Goal: Information Seeking & Learning: Stay updated

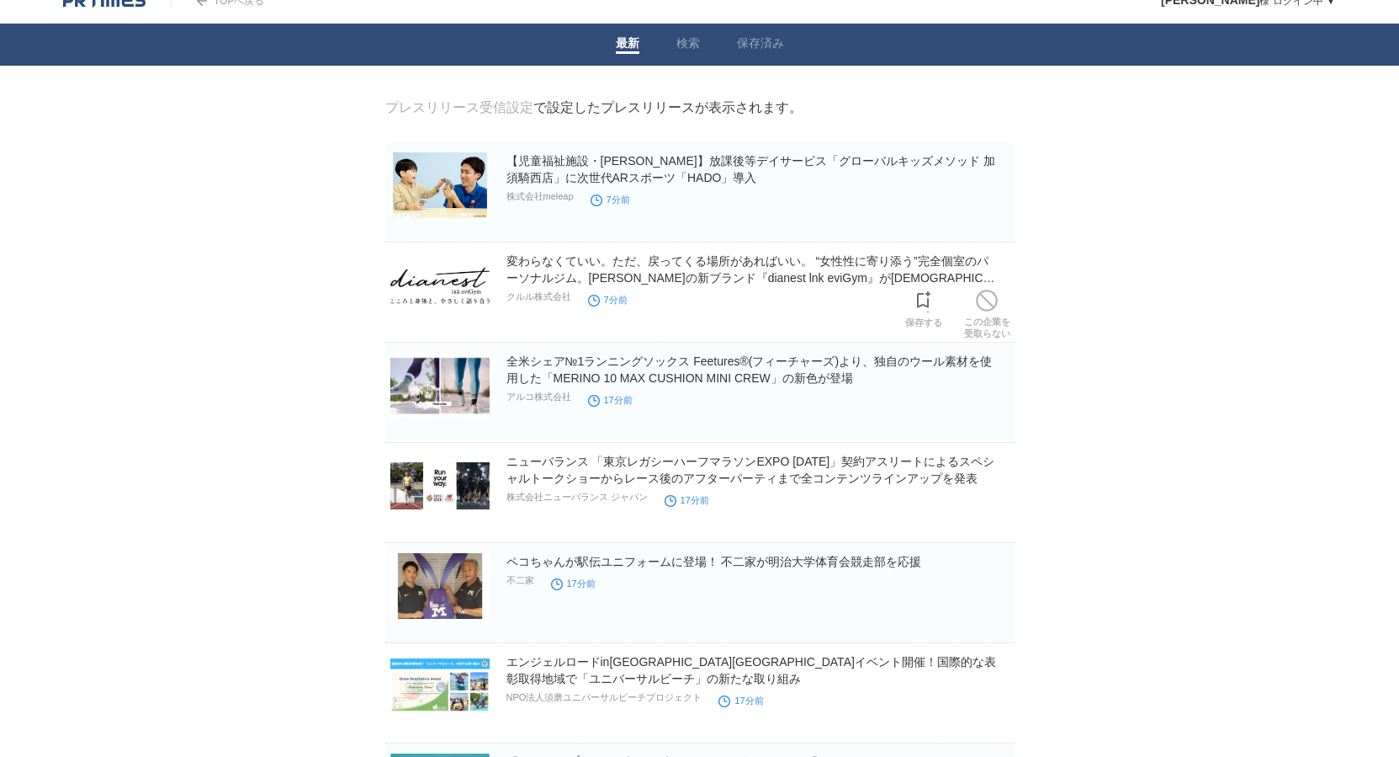
scroll to position [26, 0]
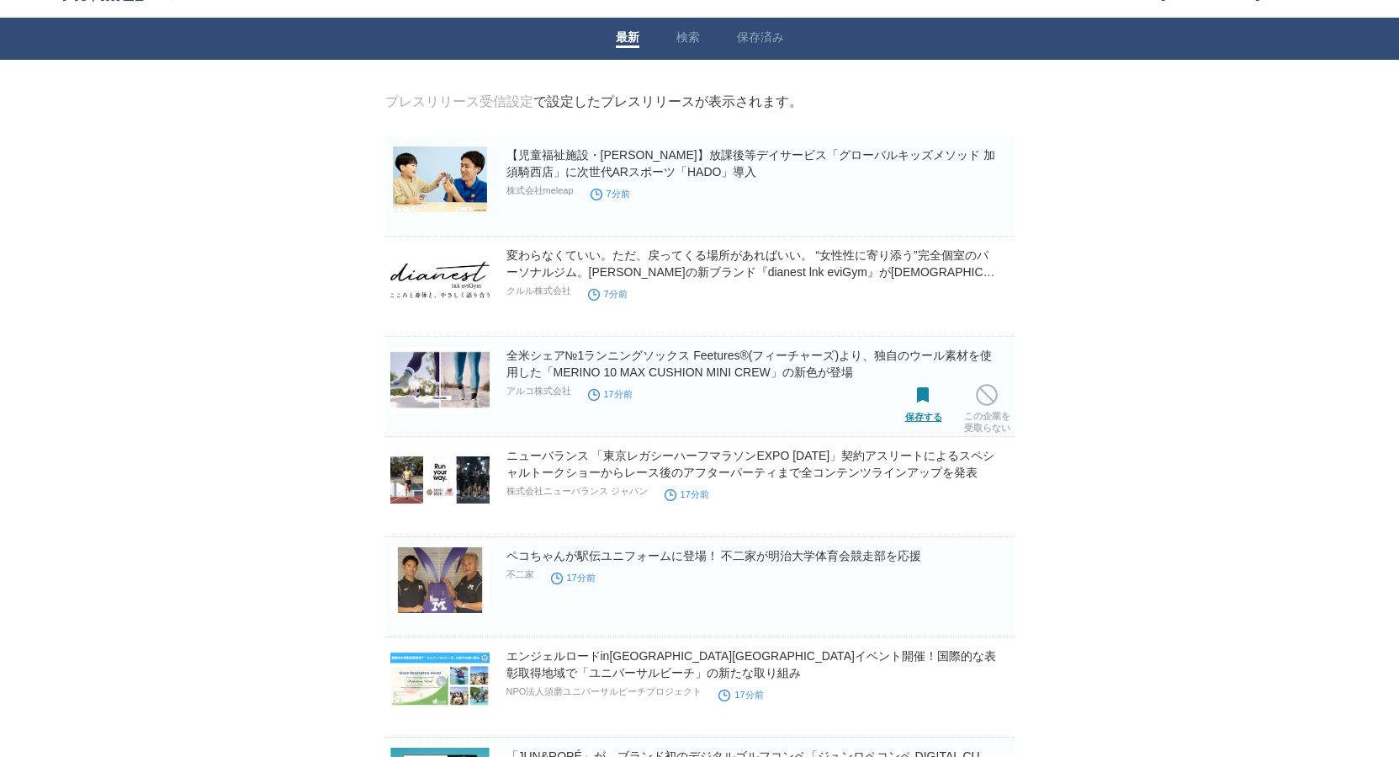
click at [926, 413] on link "保存する" at bounding box center [923, 401] width 37 height 42
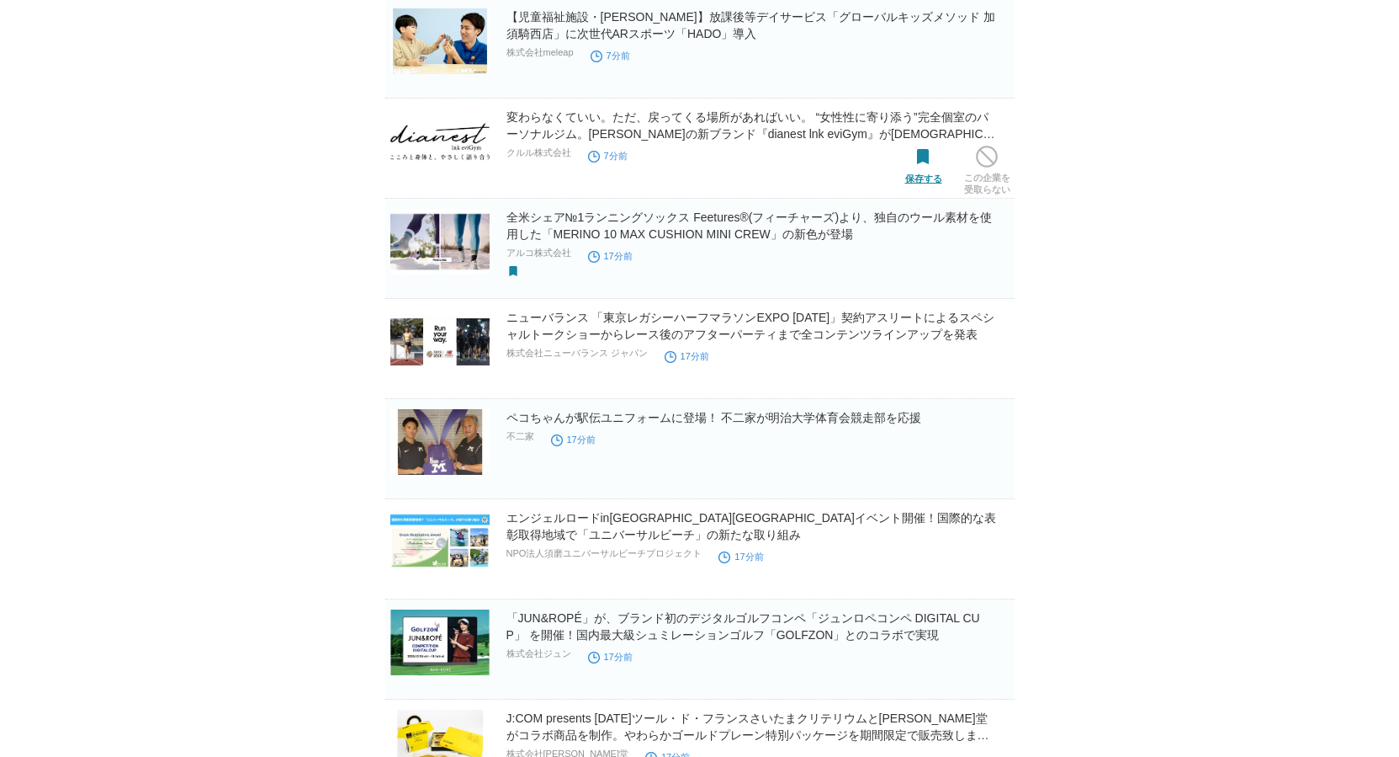
scroll to position [165, 0]
click at [916, 371] on link "保存する" at bounding box center [923, 363] width 37 height 42
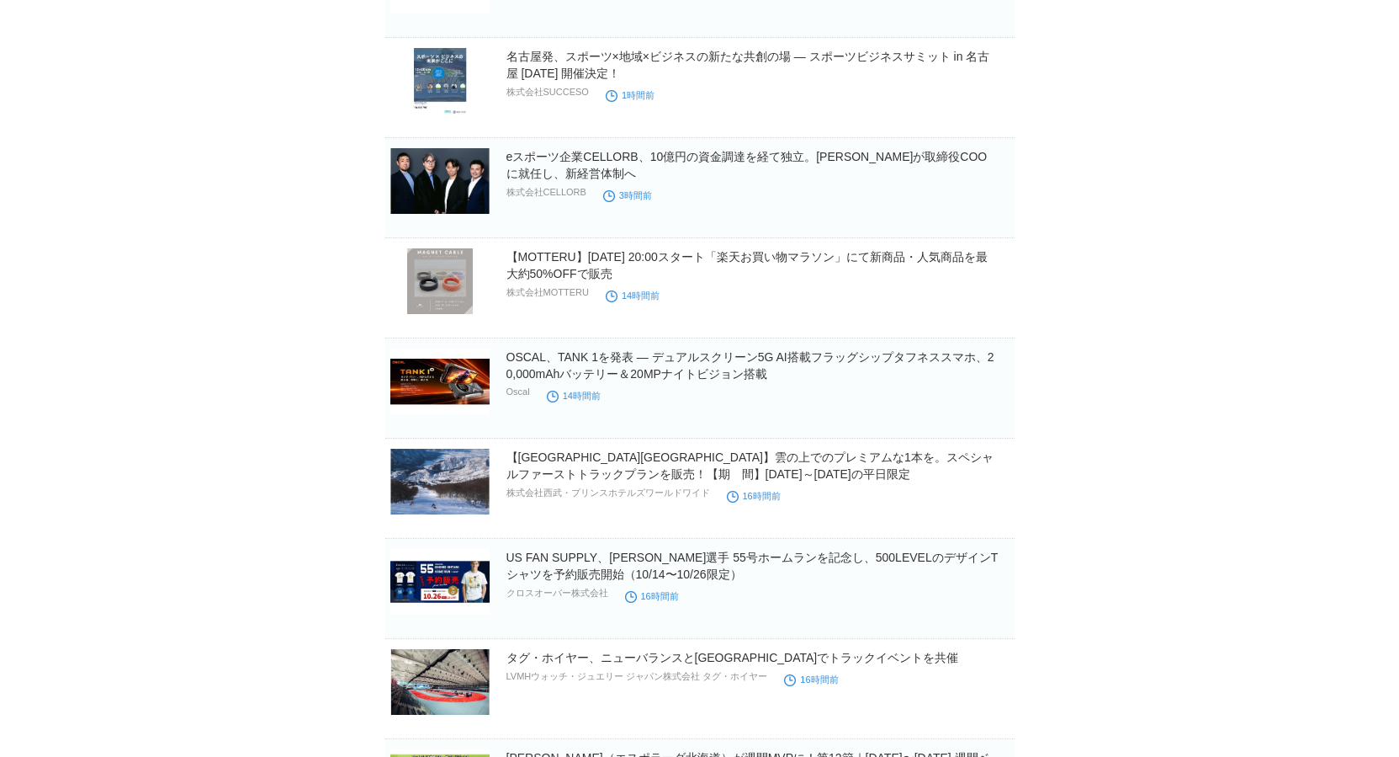
scroll to position [2429, 0]
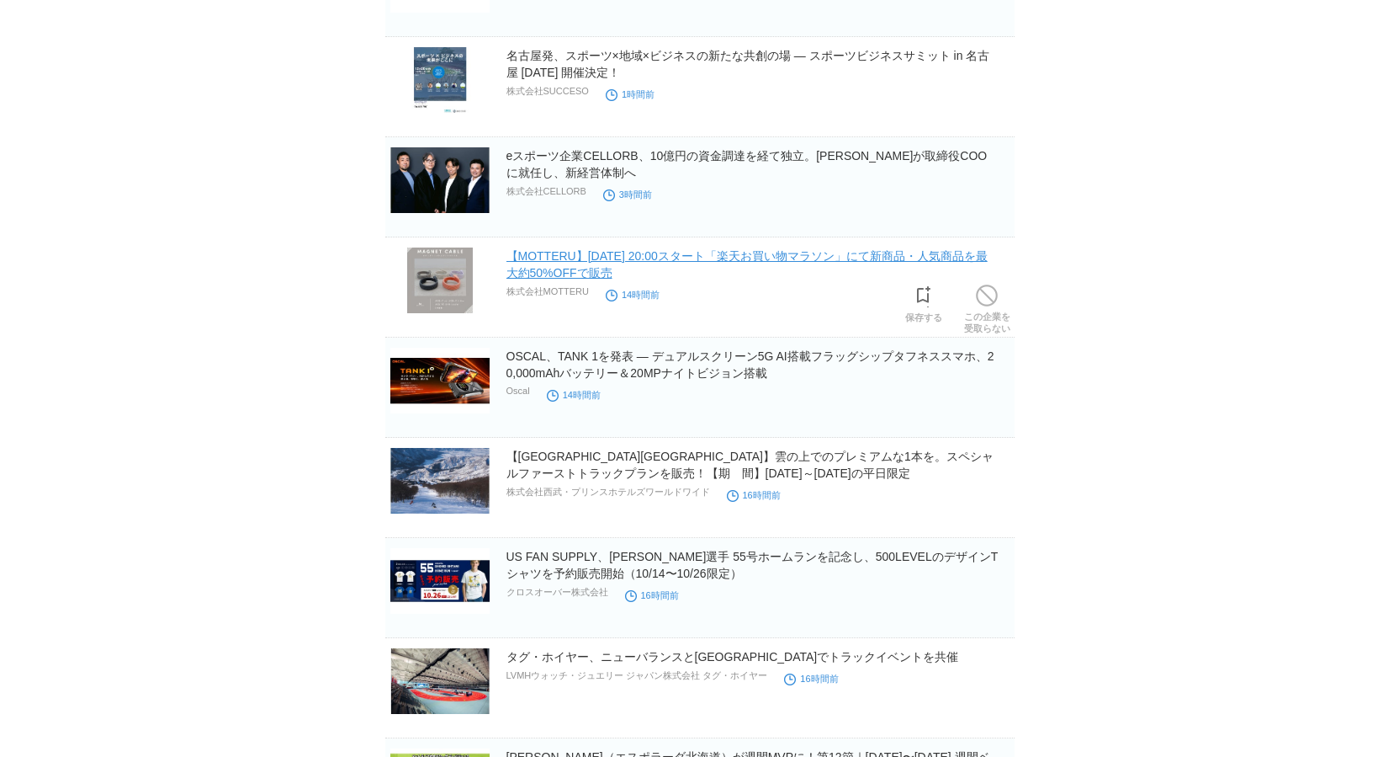
click at [838, 256] on link "【MOTTERU】10/14(火) 20:00スタート「楽天お買い物マラソン」にて新商品・人気商品を最大約50%OFFで販売" at bounding box center [747, 264] width 481 height 30
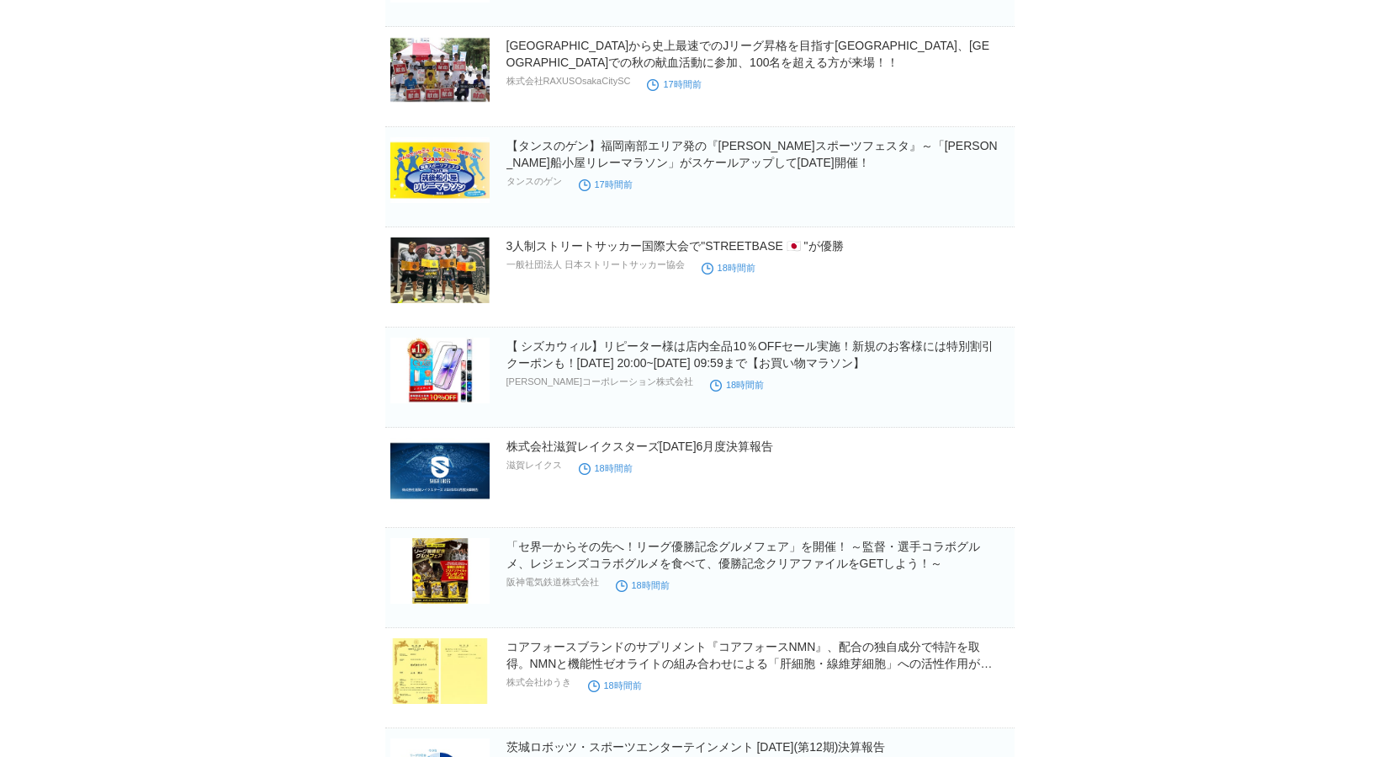
scroll to position [4454, 0]
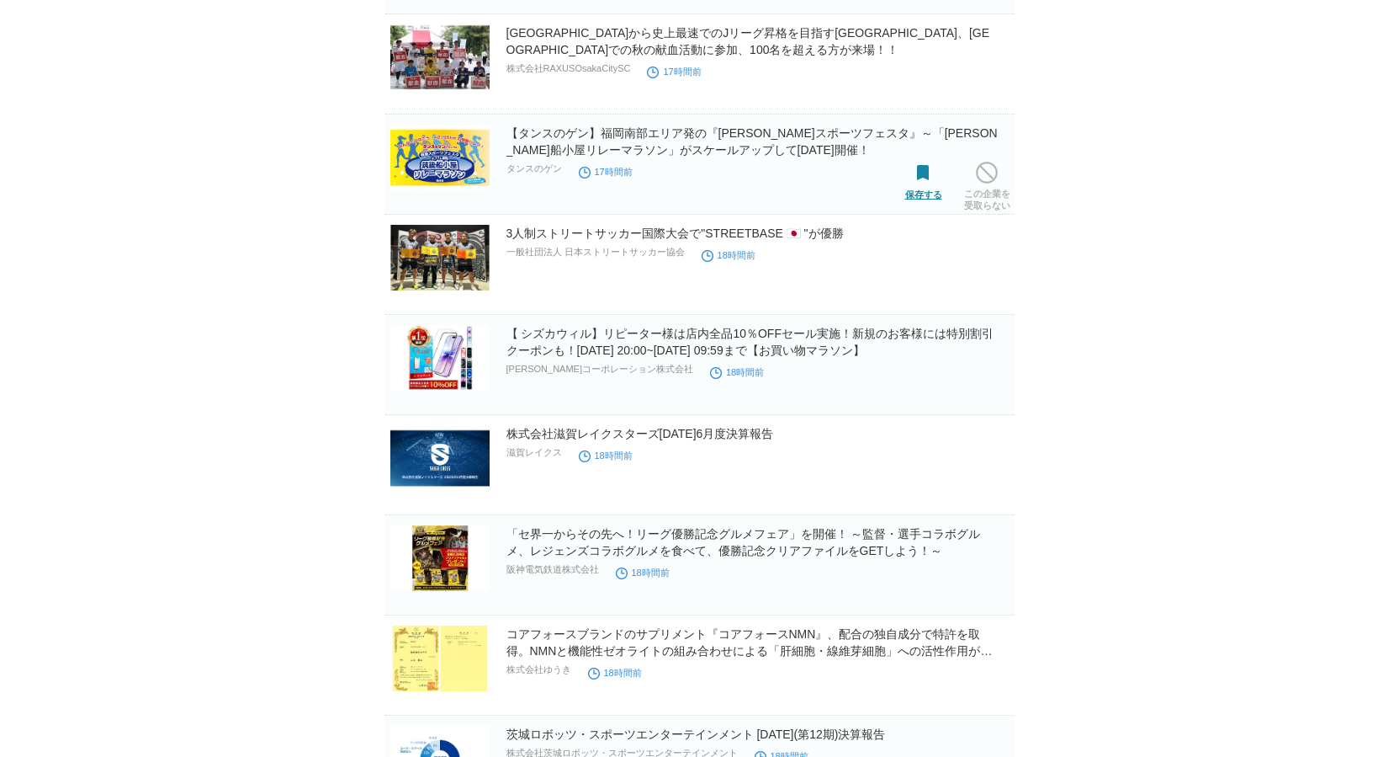
click at [938, 191] on link "保存する" at bounding box center [923, 179] width 37 height 42
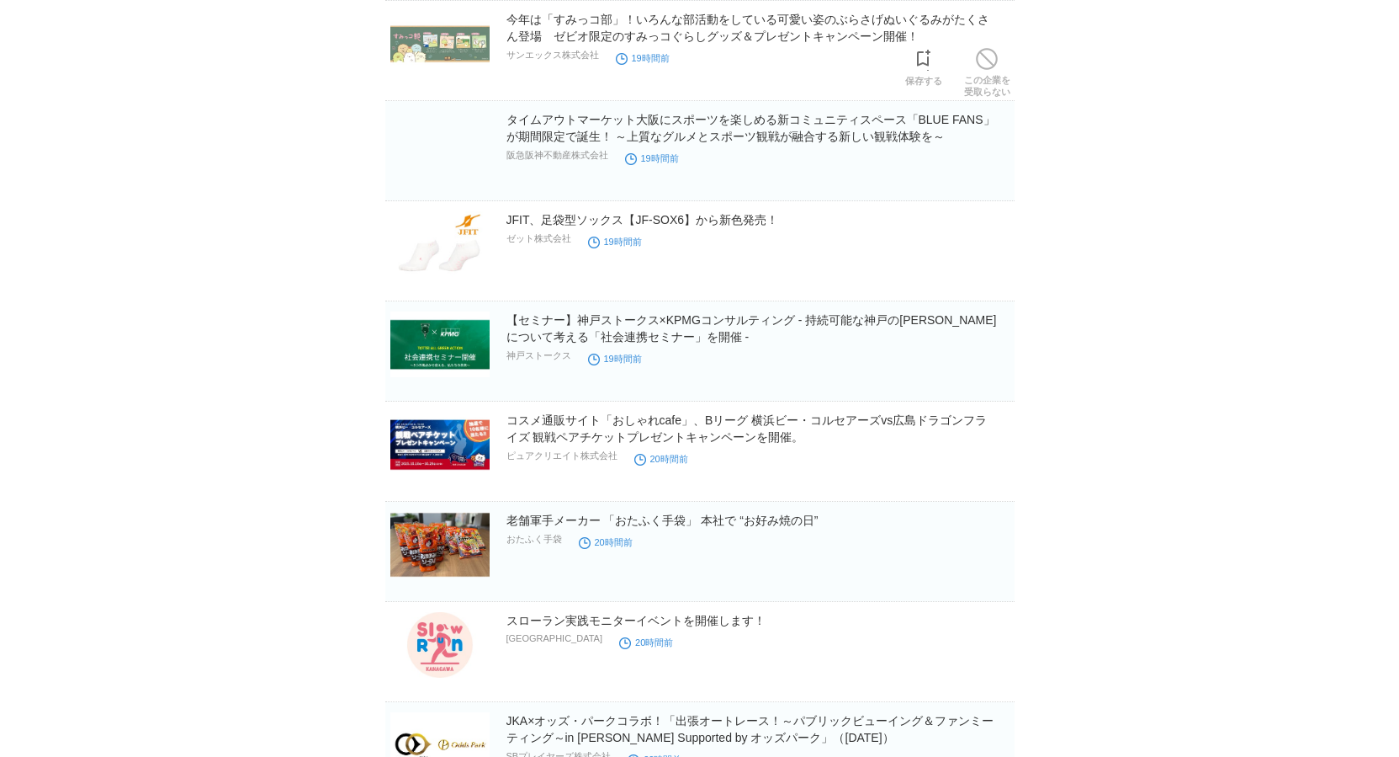
scroll to position [6671, 0]
click at [741, 222] on link "JFIT、足袋型ソックス【JF-SOX6】から新色発売！" at bounding box center [643, 218] width 273 height 13
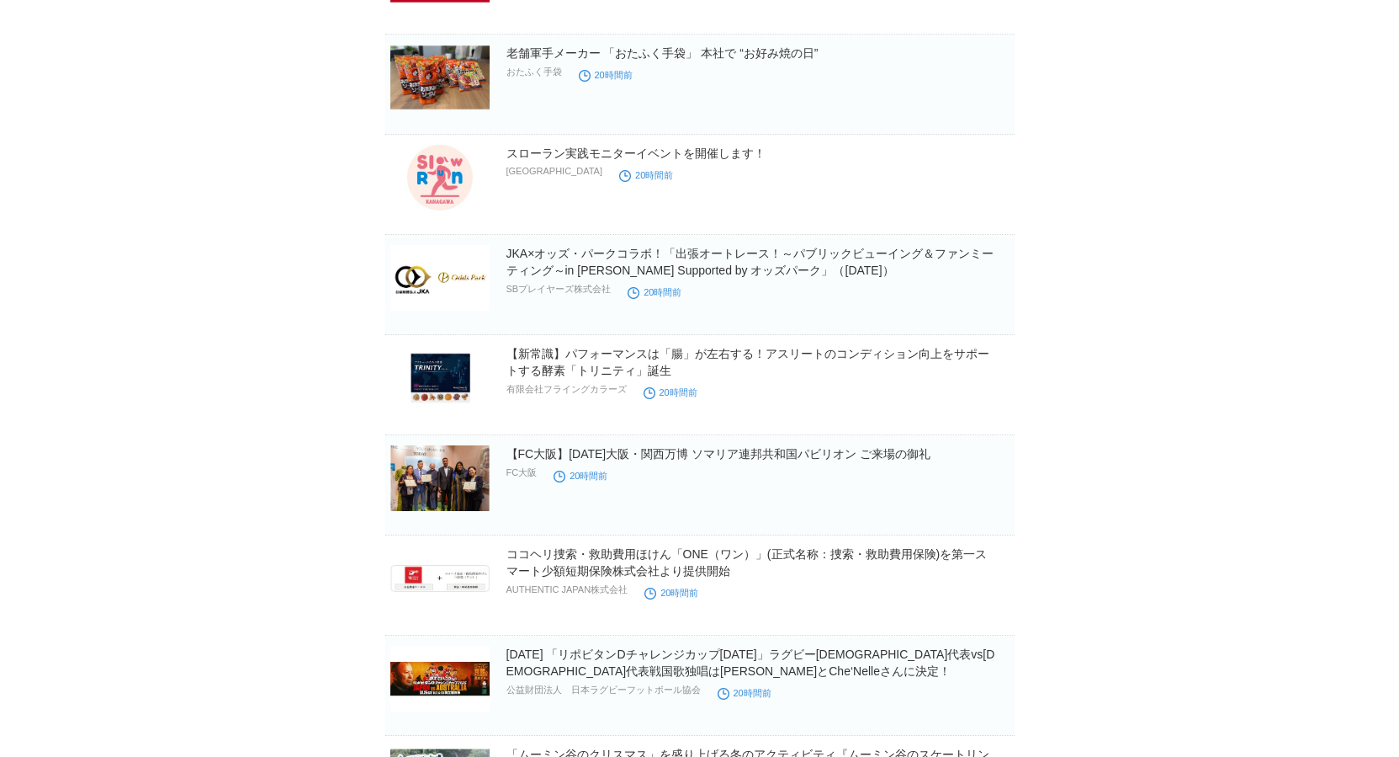
scroll to position [7139, 0]
click at [712, 157] on link "スローラン実践モニターイベントを開催します！" at bounding box center [636, 152] width 259 height 13
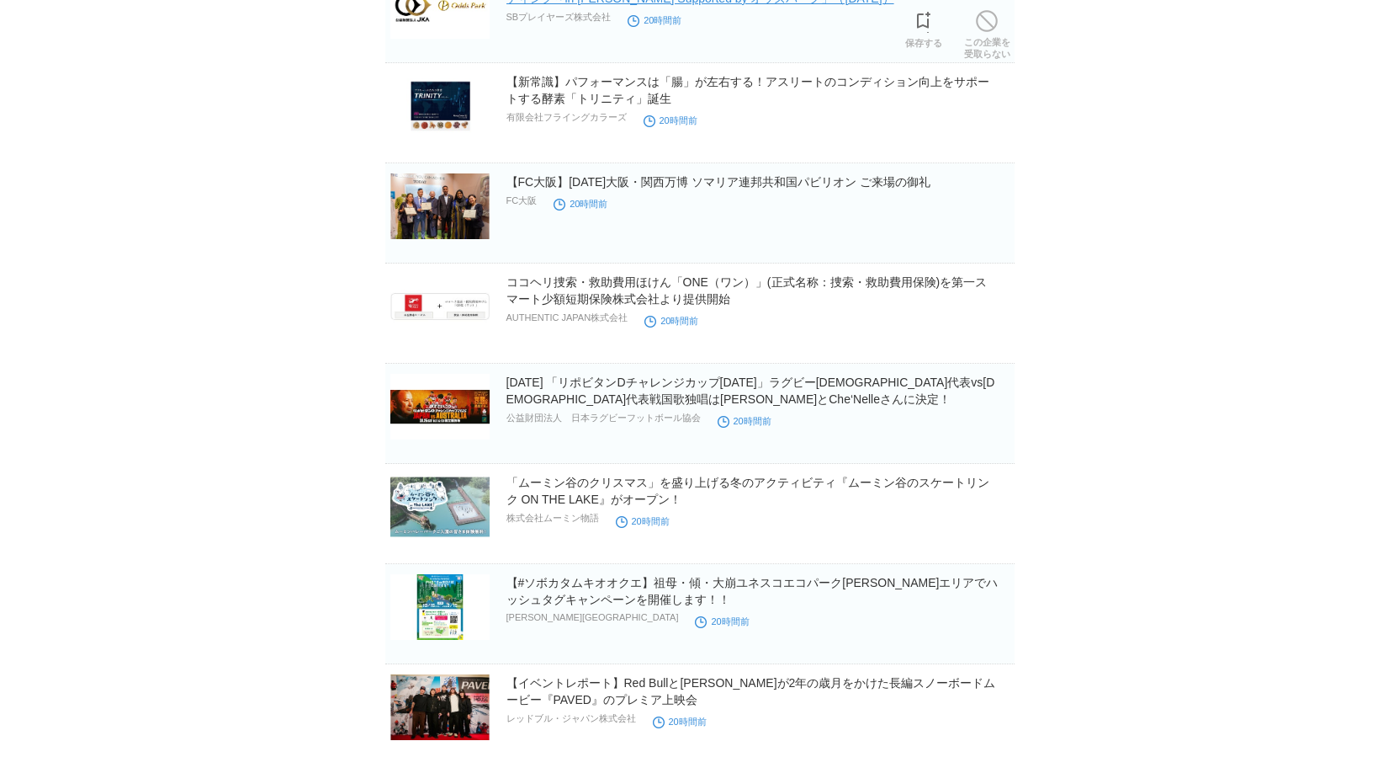
scroll to position [7413, 0]
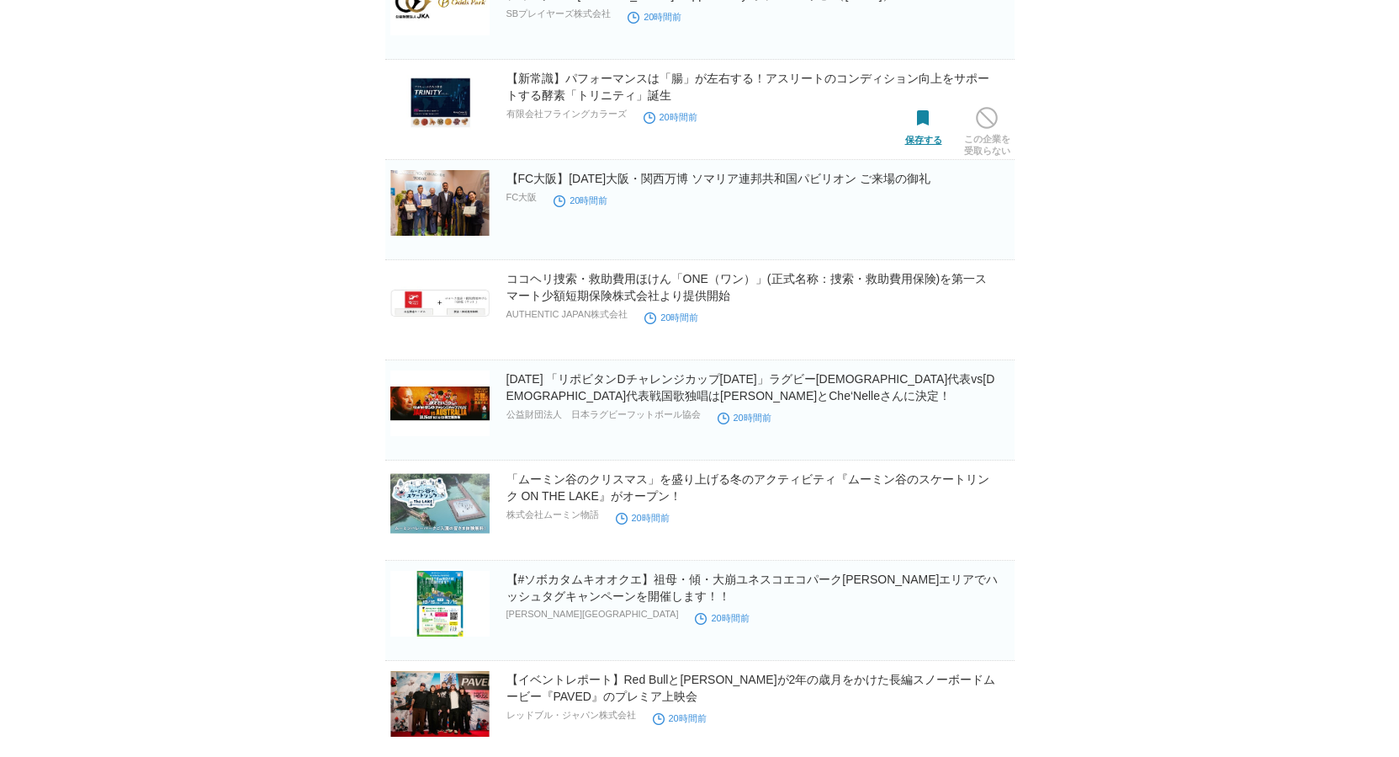
click at [920, 121] on span at bounding box center [924, 119] width 22 height 22
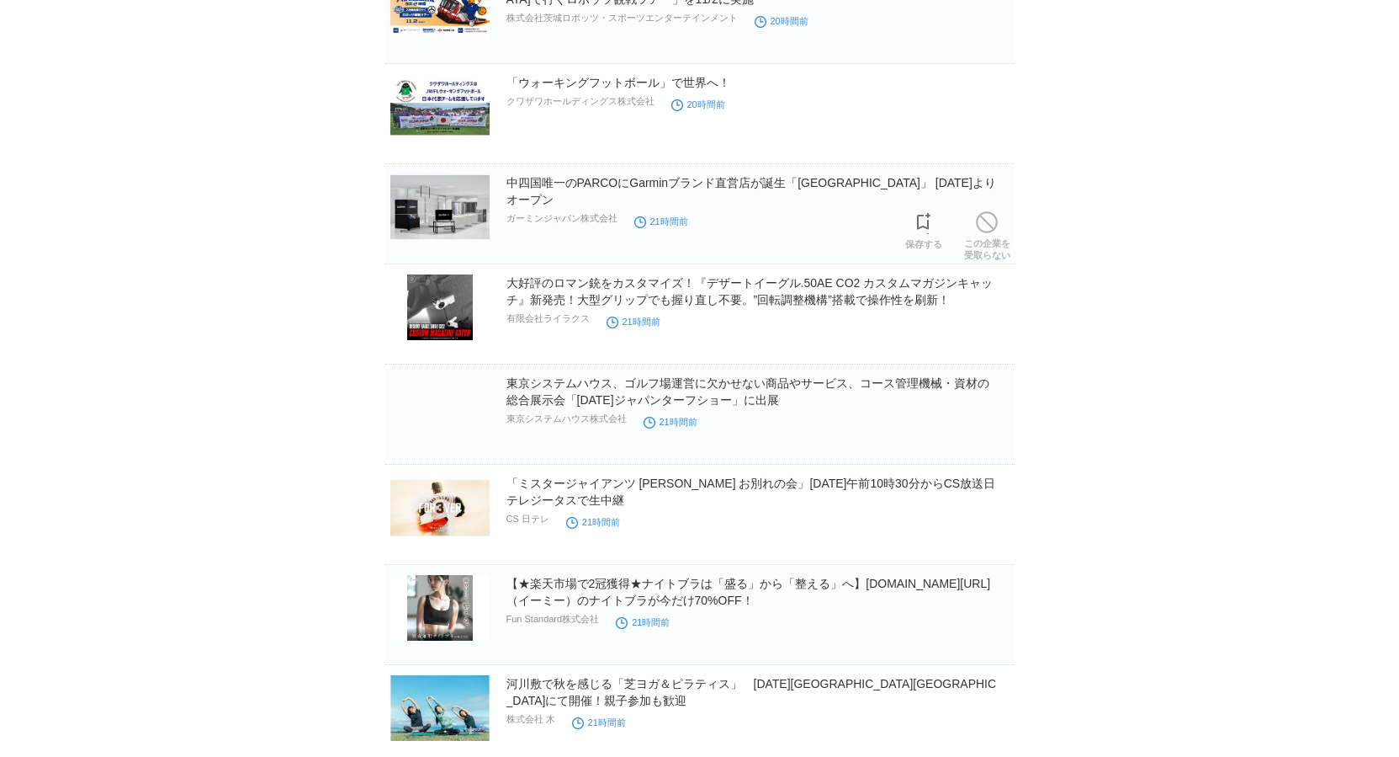
scroll to position [8216, 0]
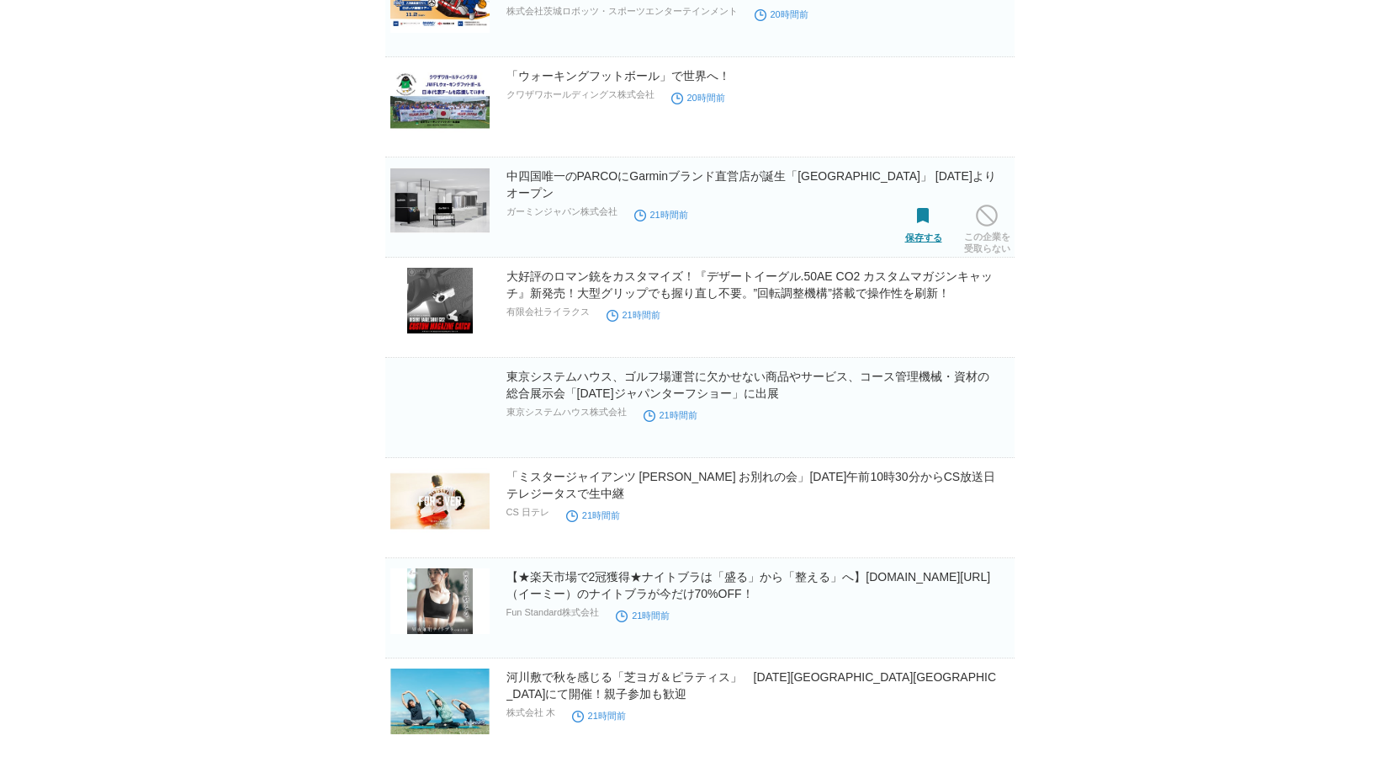
click at [925, 226] on span at bounding box center [924, 216] width 22 height 22
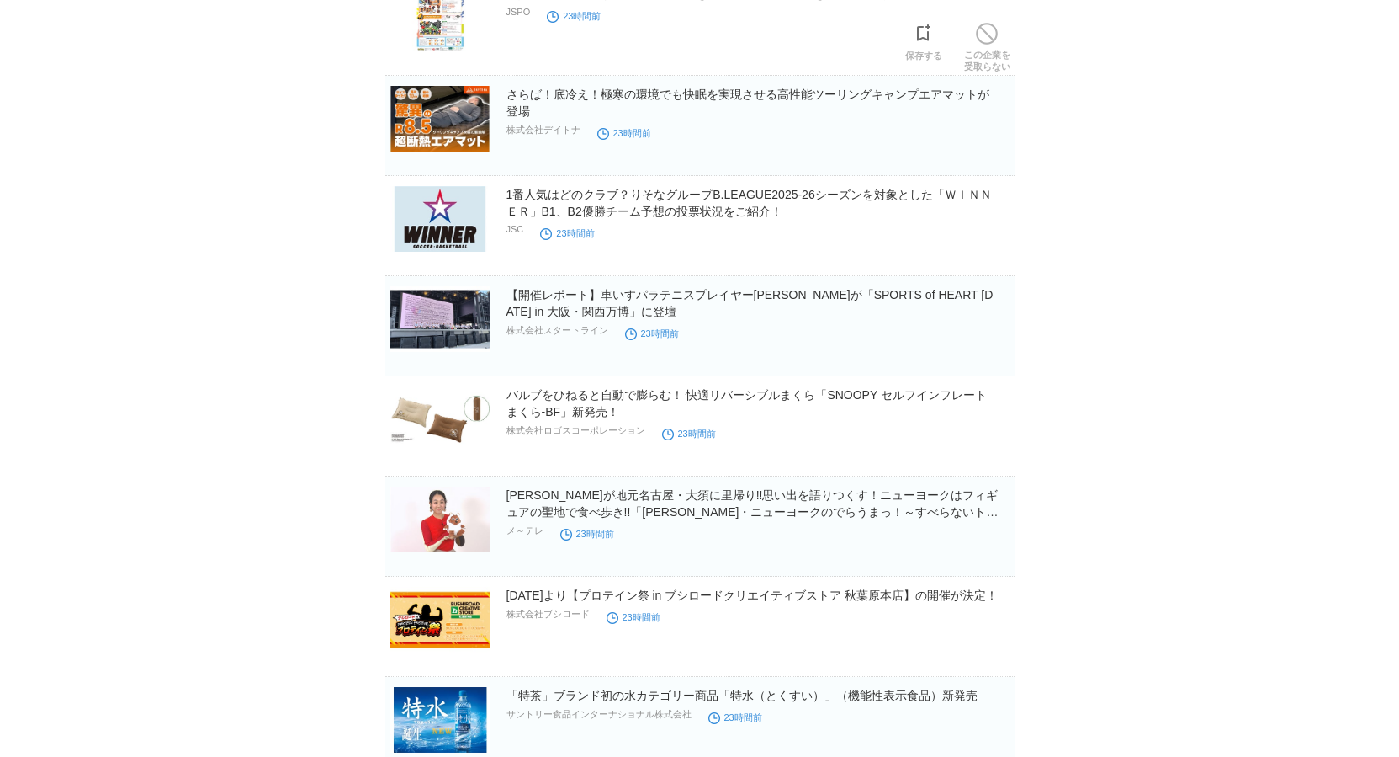
scroll to position [10311, 0]
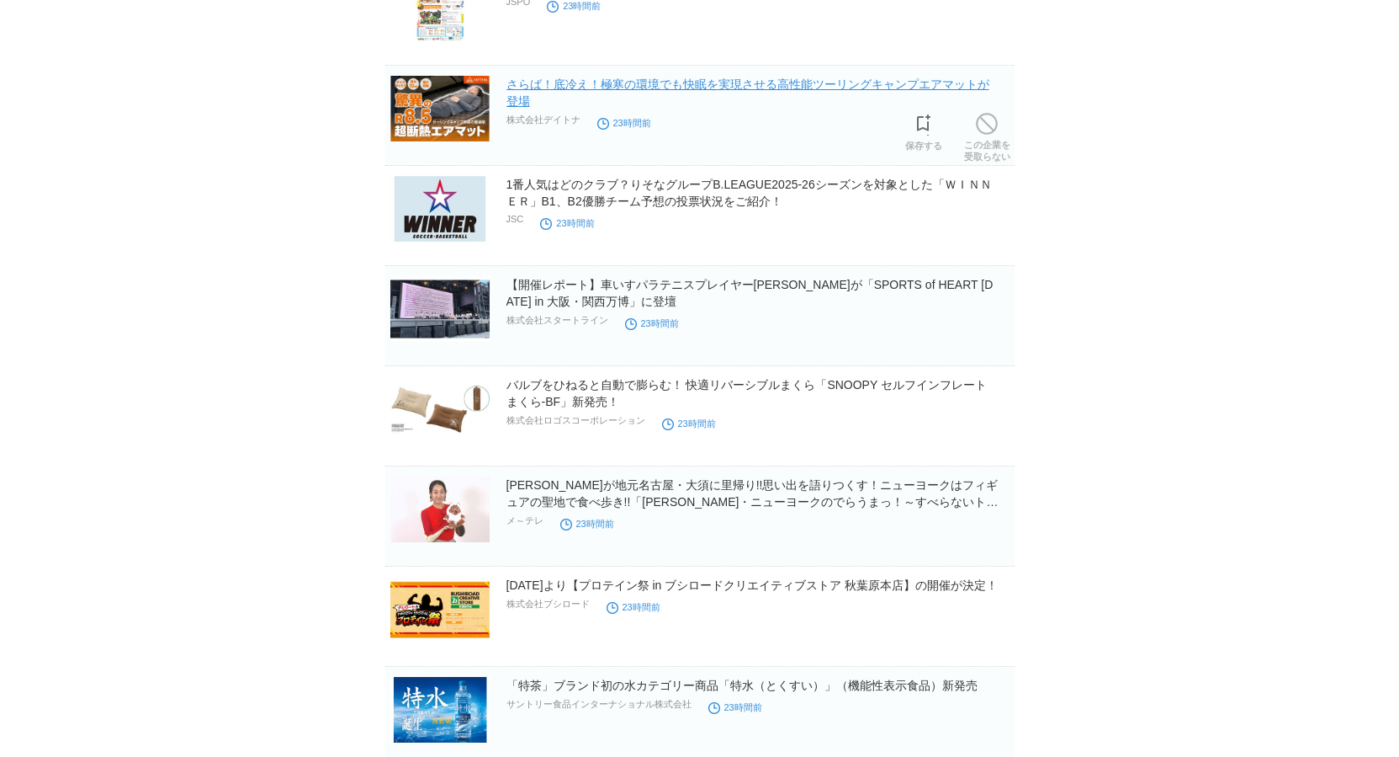
click at [896, 87] on link "さらば！底冷え！極寒の環境でも快眠を実現させる高性能ツーリングキャンプエアマットが登場" at bounding box center [748, 92] width 483 height 30
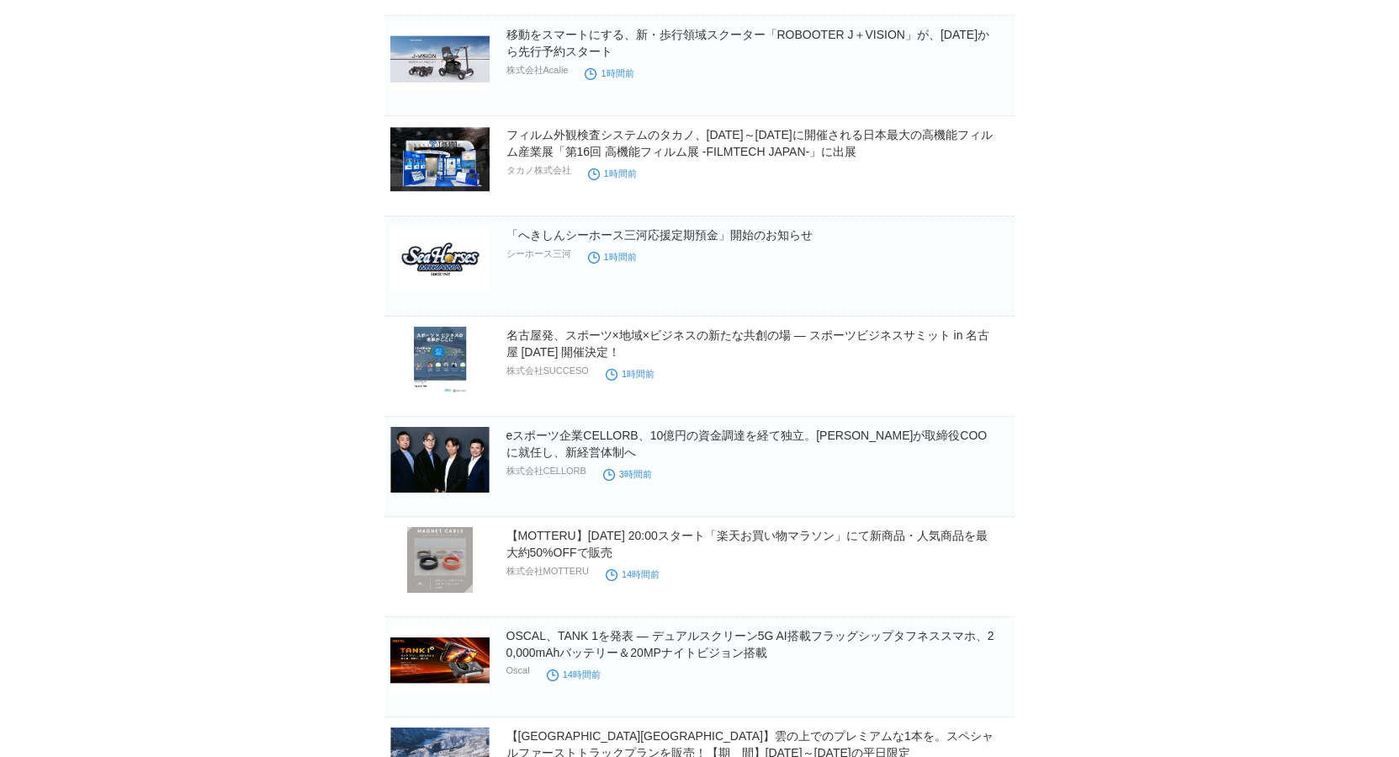
scroll to position [1946, 0]
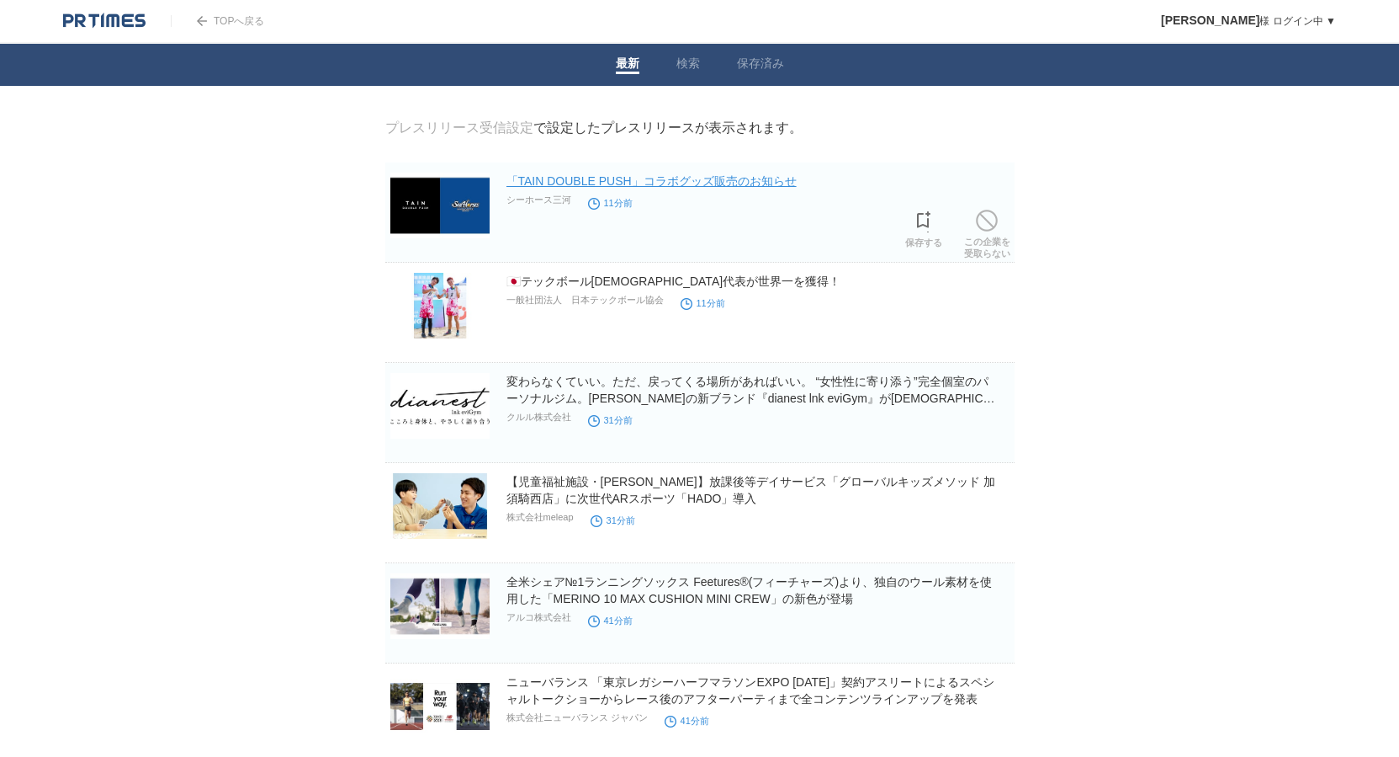
click at [749, 183] on link "「TAIN DOUBLE PUSH」コラボグッズ販売のお知らせ" at bounding box center [652, 180] width 290 height 13
click at [774, 63] on link "保存済み" at bounding box center [760, 65] width 47 height 18
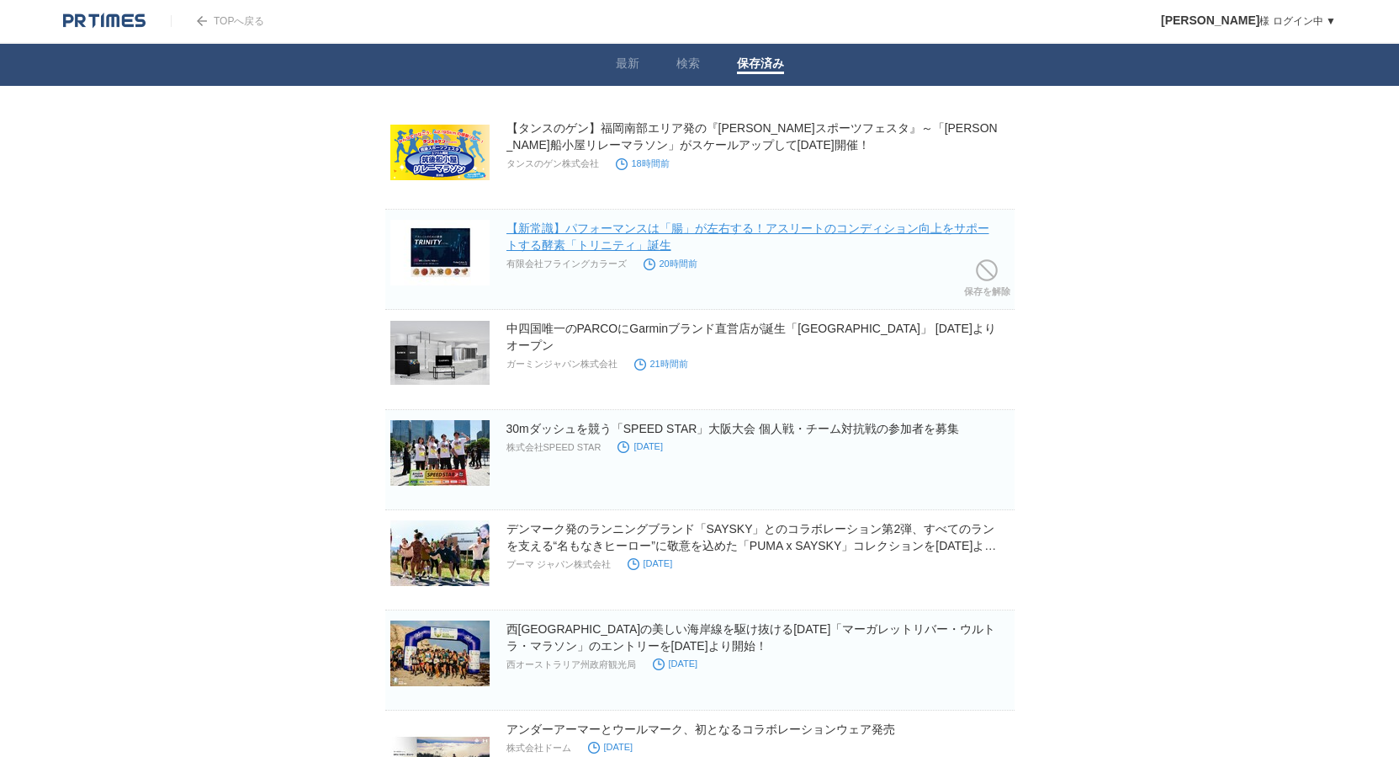
click at [828, 231] on link "【新常識】パフォーマンスは「腸」が左右する！アスリートのコンディション向上をサポートする酵素「トリニティ」誕生" at bounding box center [748, 236] width 483 height 30
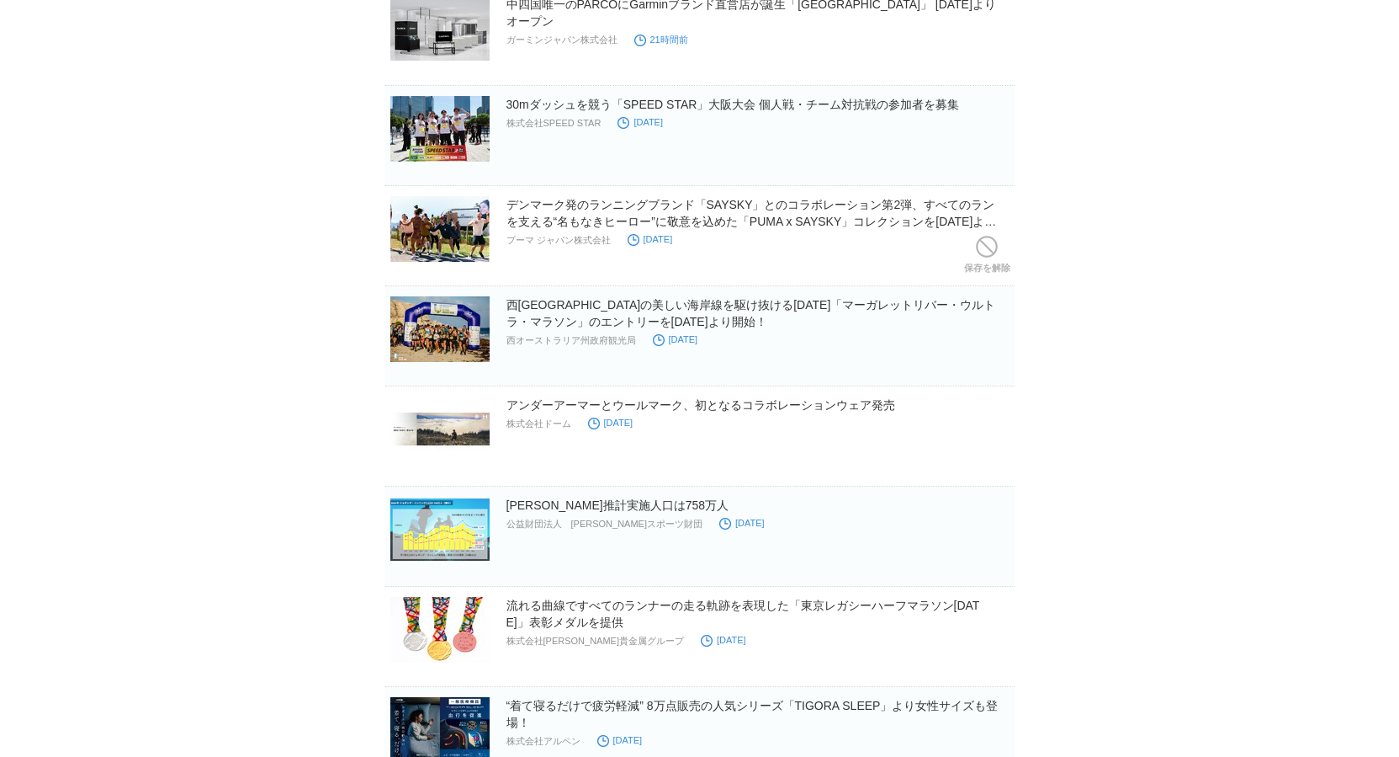
scroll to position [327, 0]
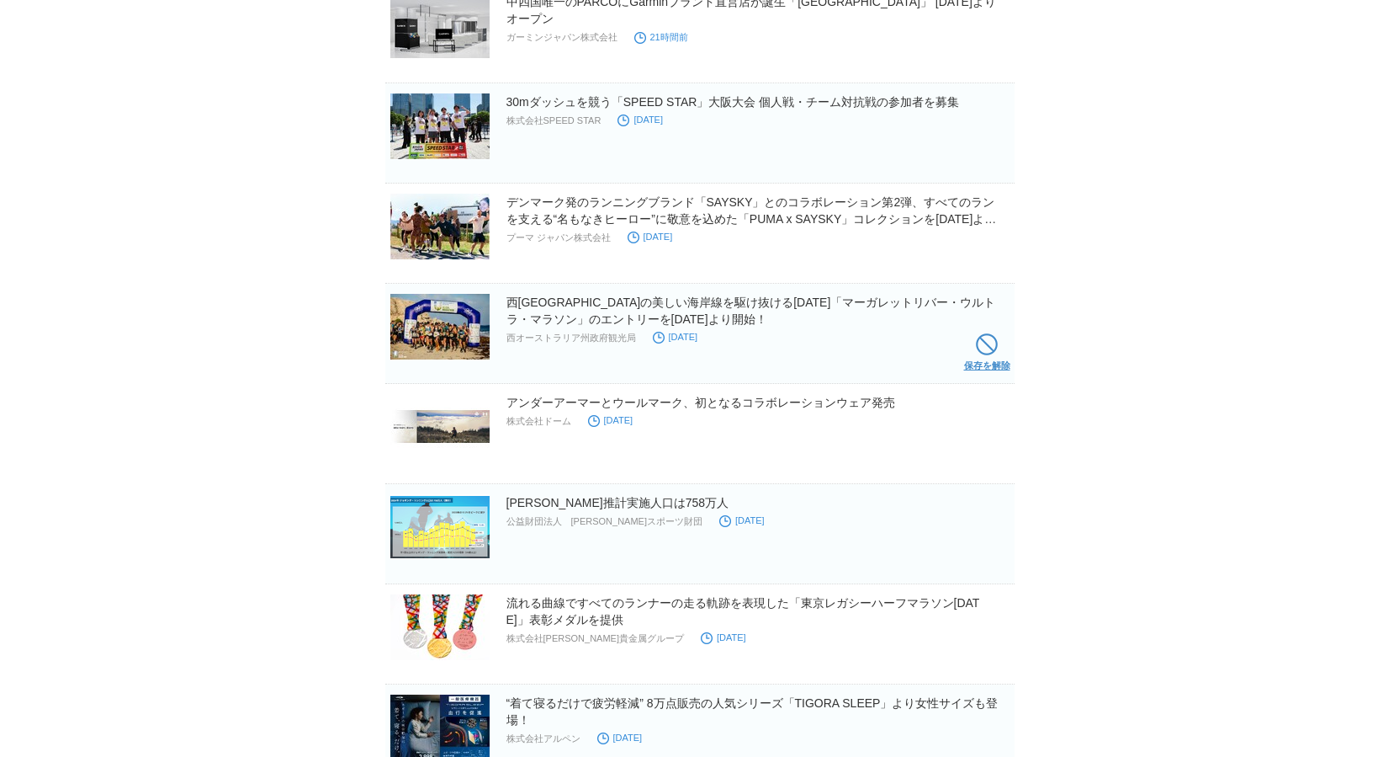
click at [984, 344] on span at bounding box center [987, 344] width 22 height 22
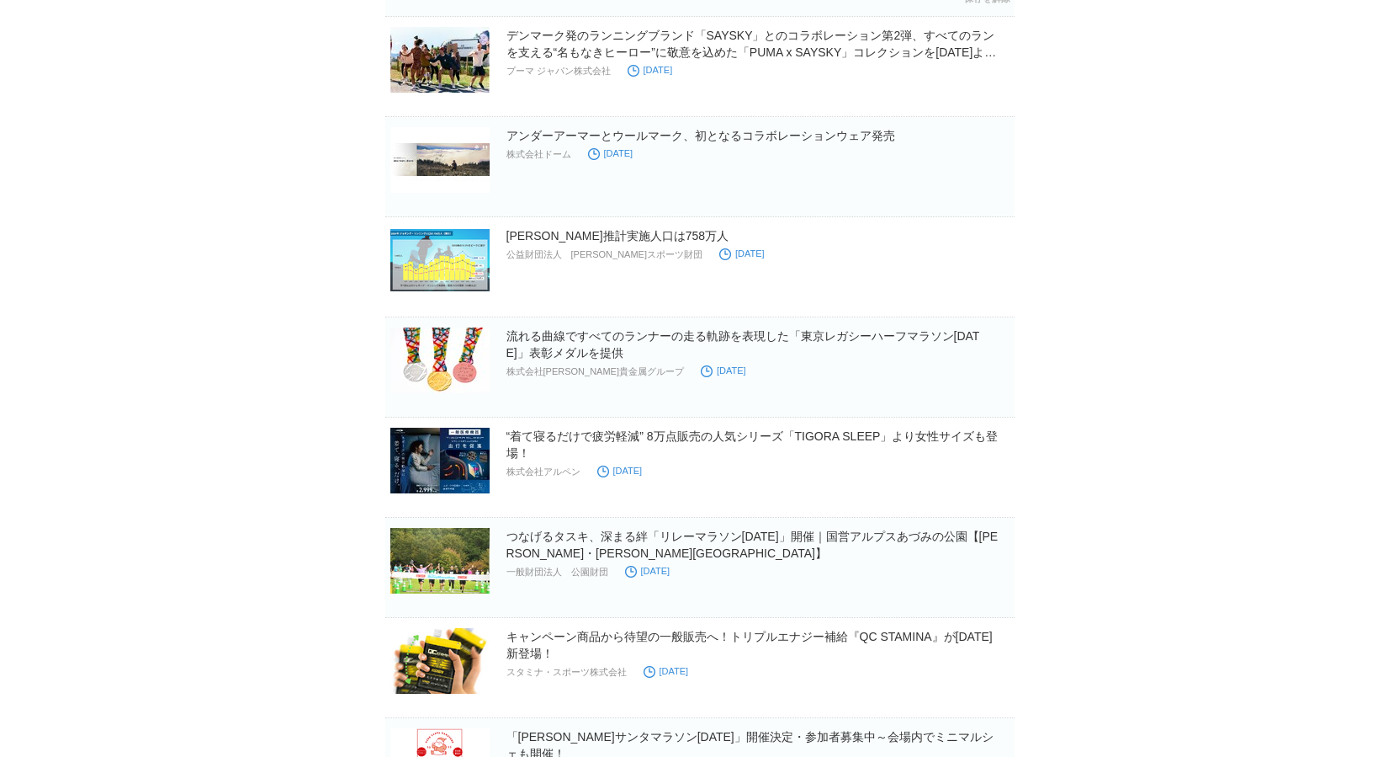
scroll to position [504, 0]
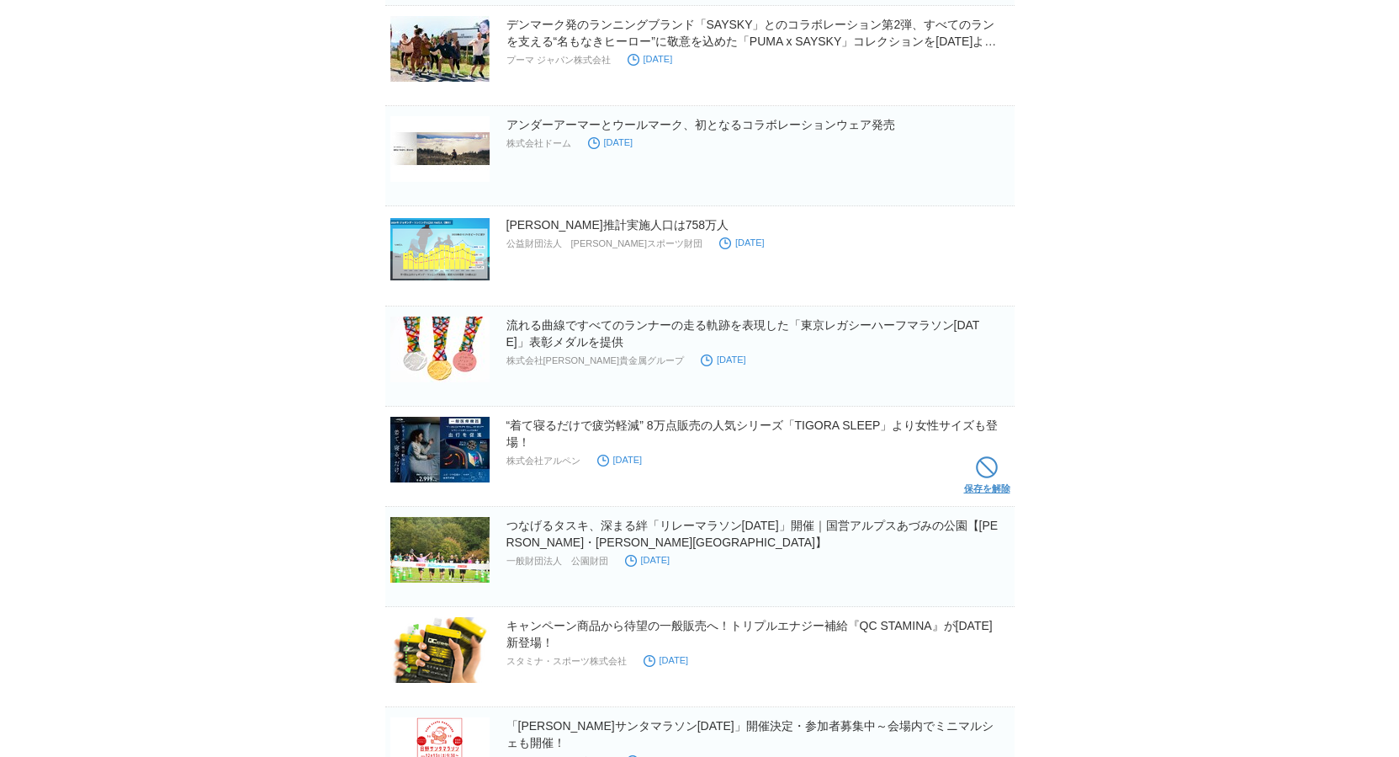
click at [993, 465] on span at bounding box center [987, 467] width 22 height 22
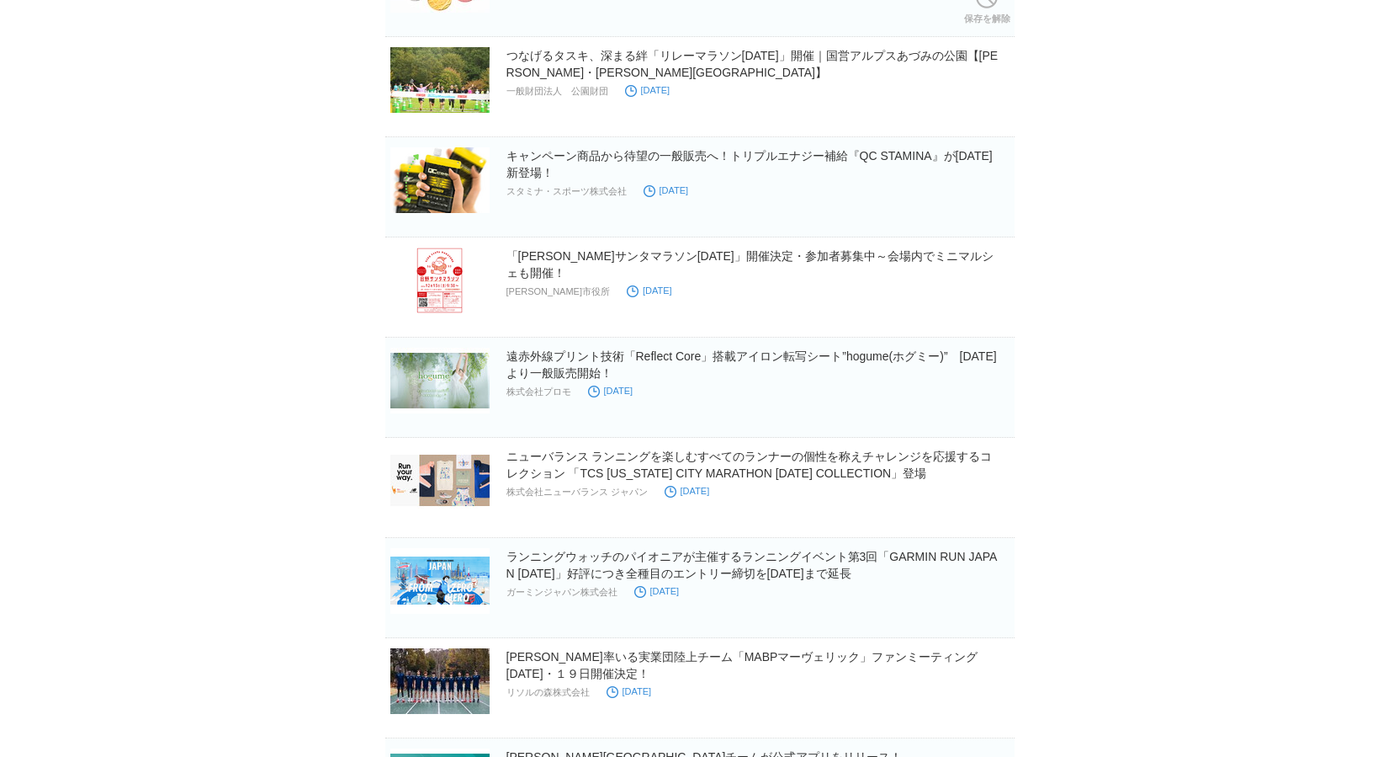
scroll to position [884, 0]
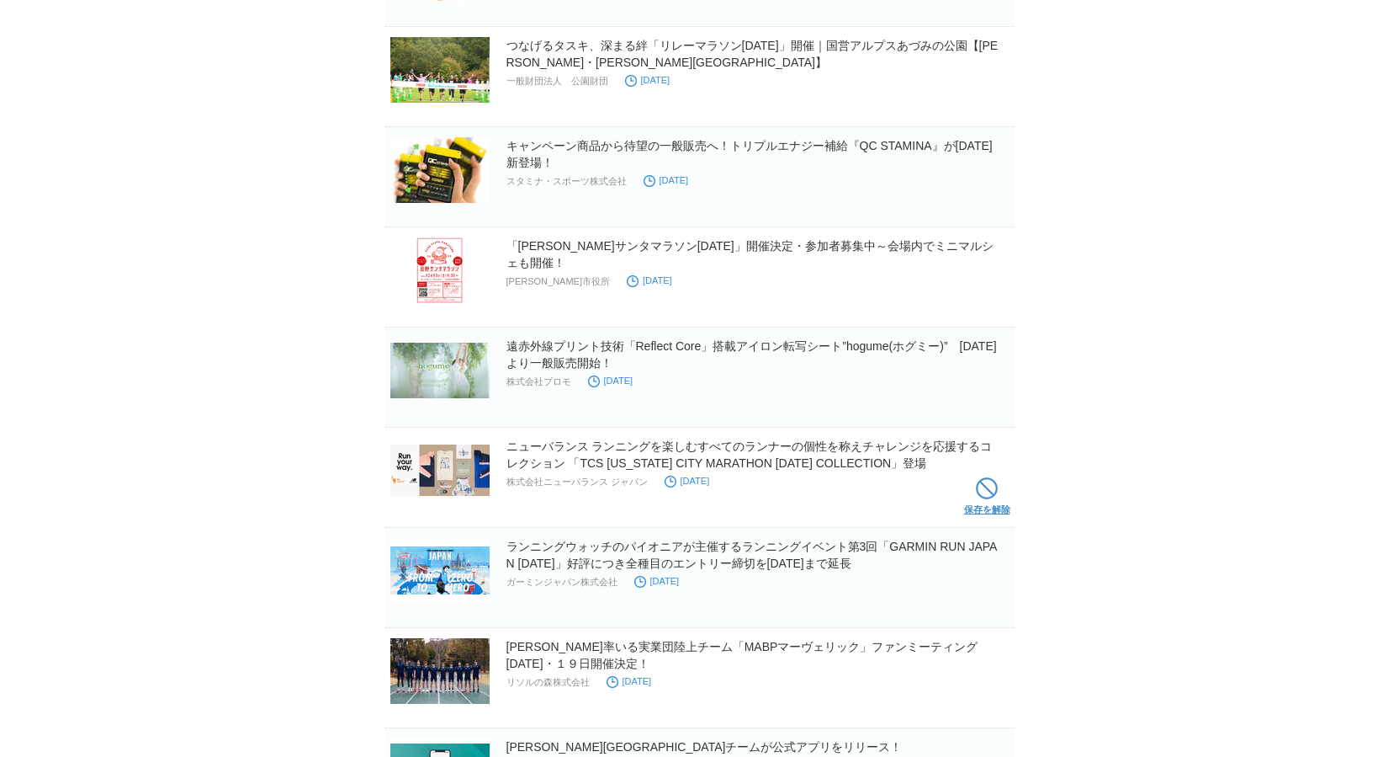
click at [985, 490] on span at bounding box center [987, 488] width 22 height 22
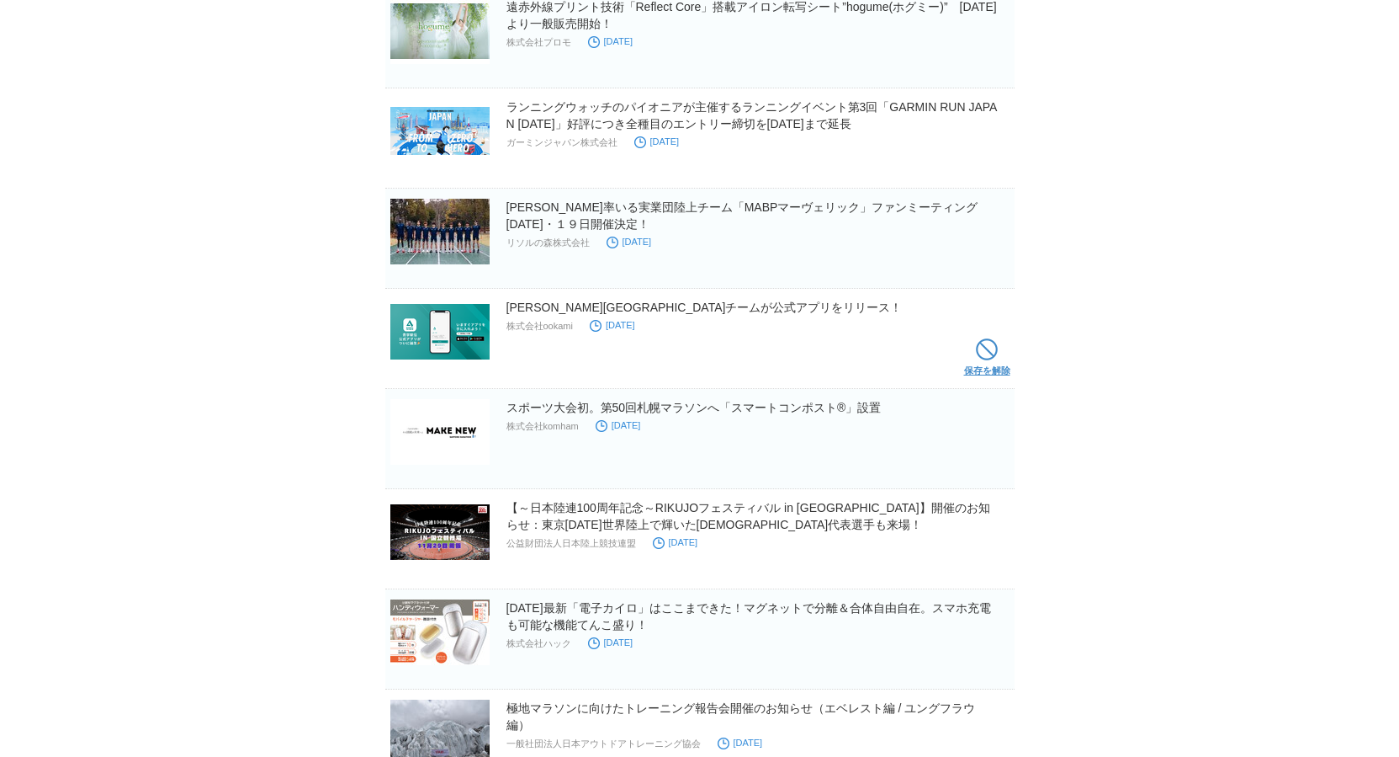
scroll to position [1234, 0]
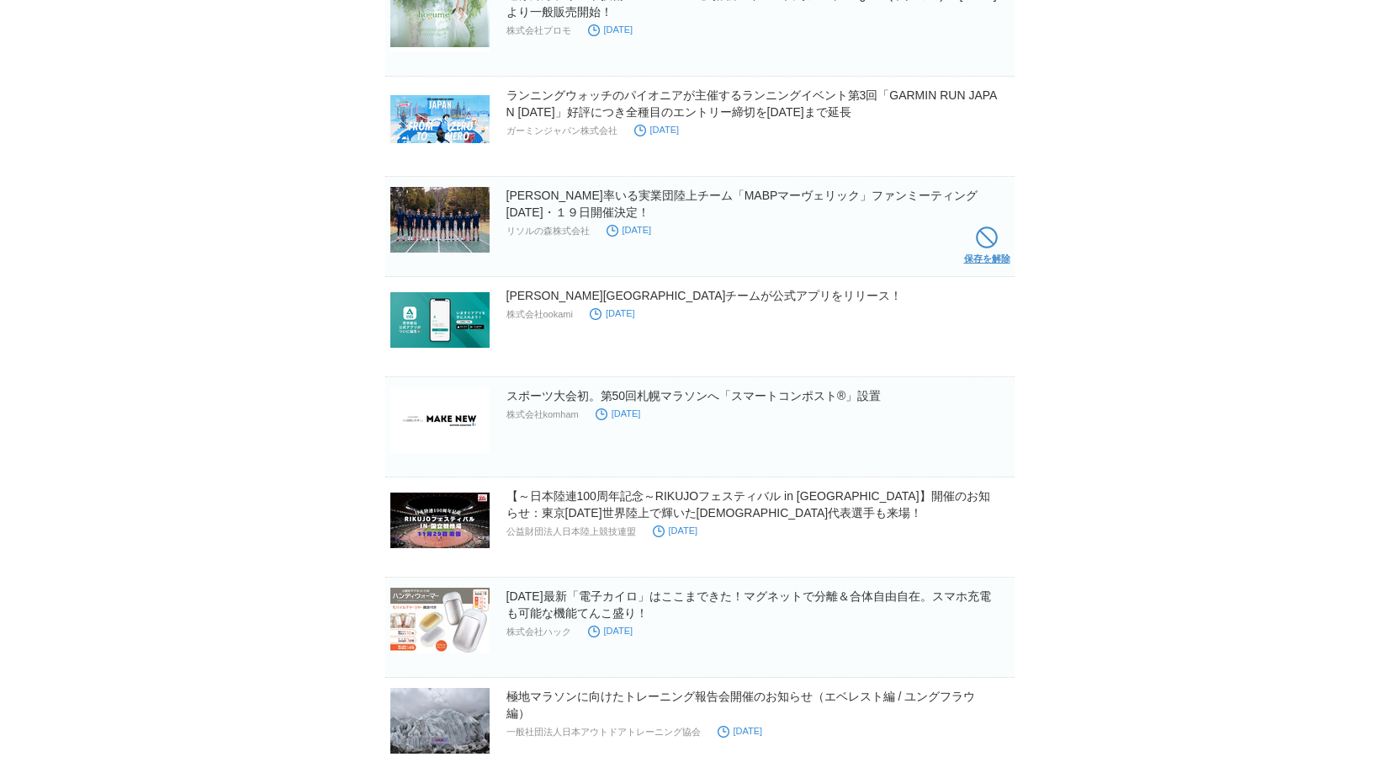
click at [978, 242] on span at bounding box center [987, 237] width 22 height 22
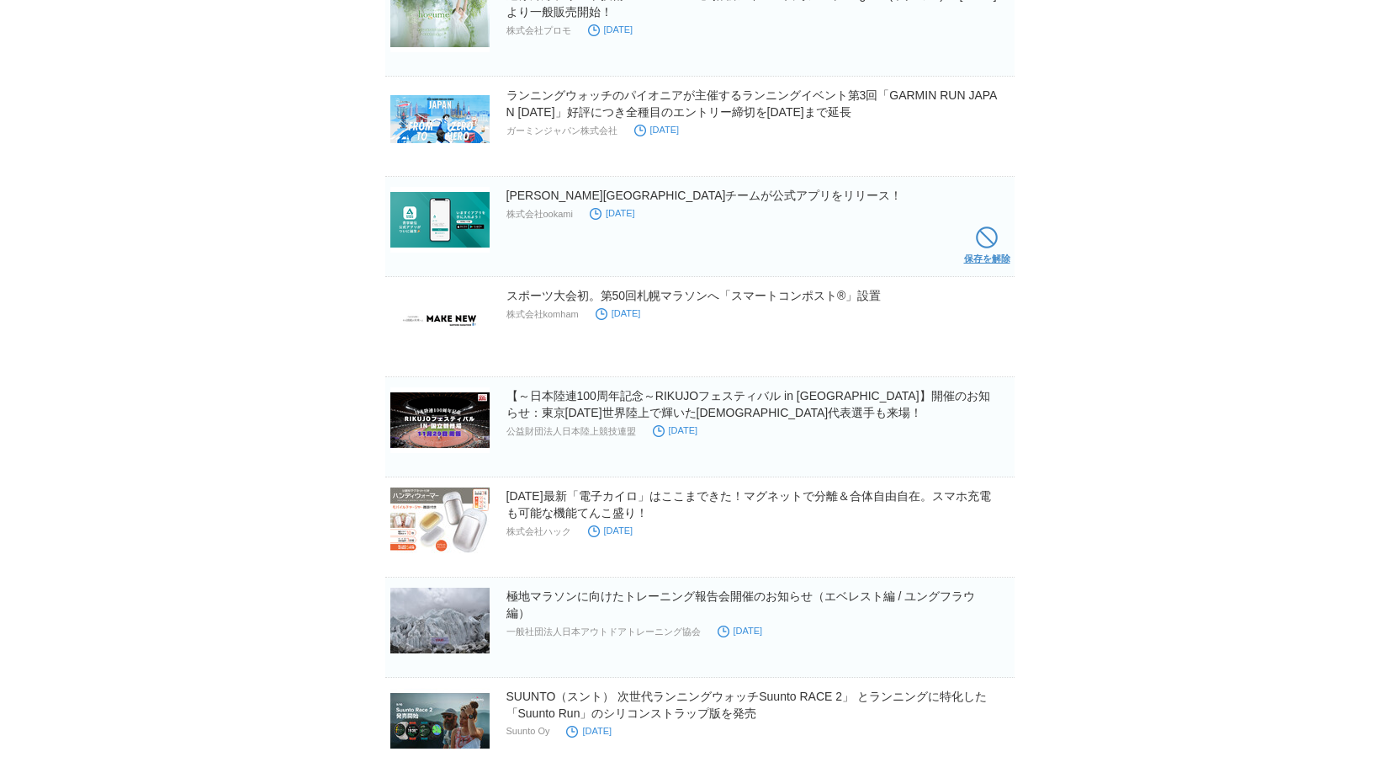
click at [984, 245] on span at bounding box center [987, 237] width 22 height 22
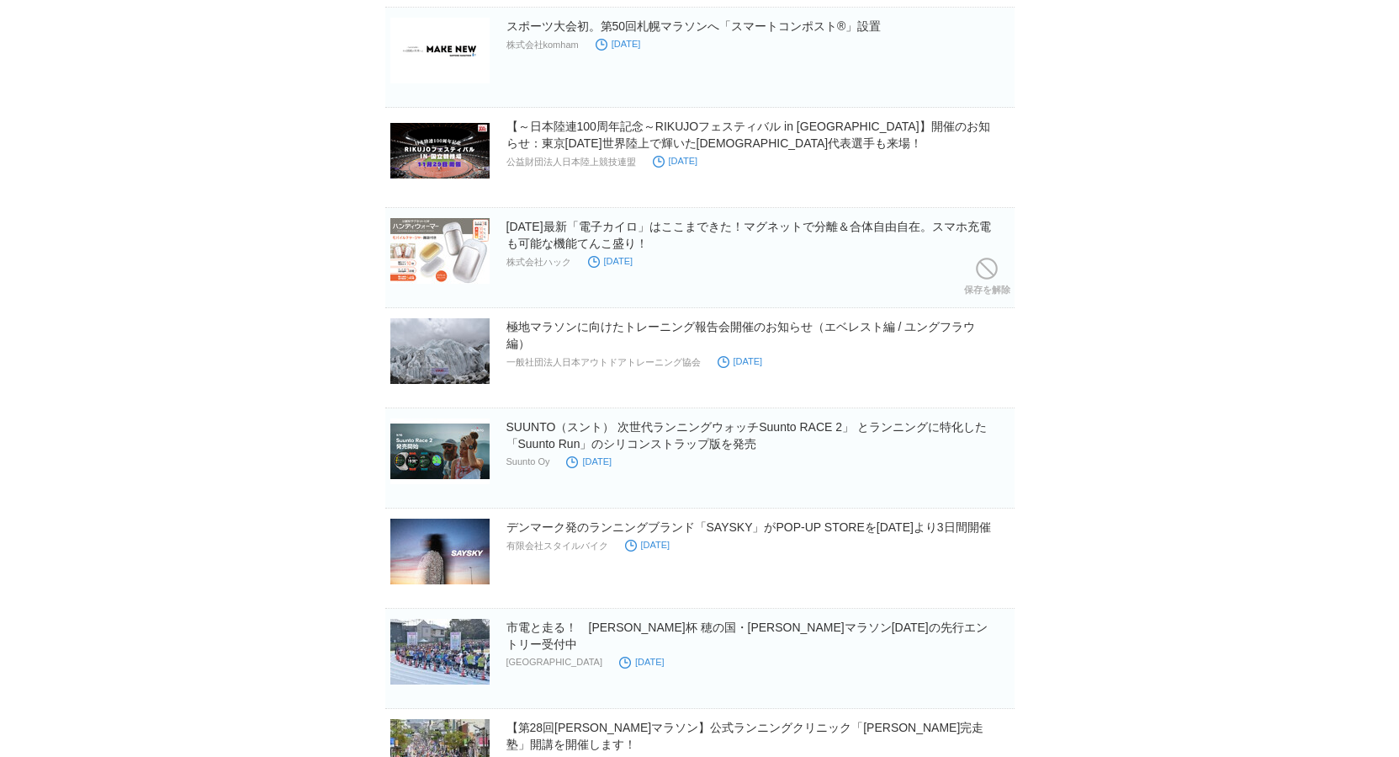
scroll to position [1406, 0]
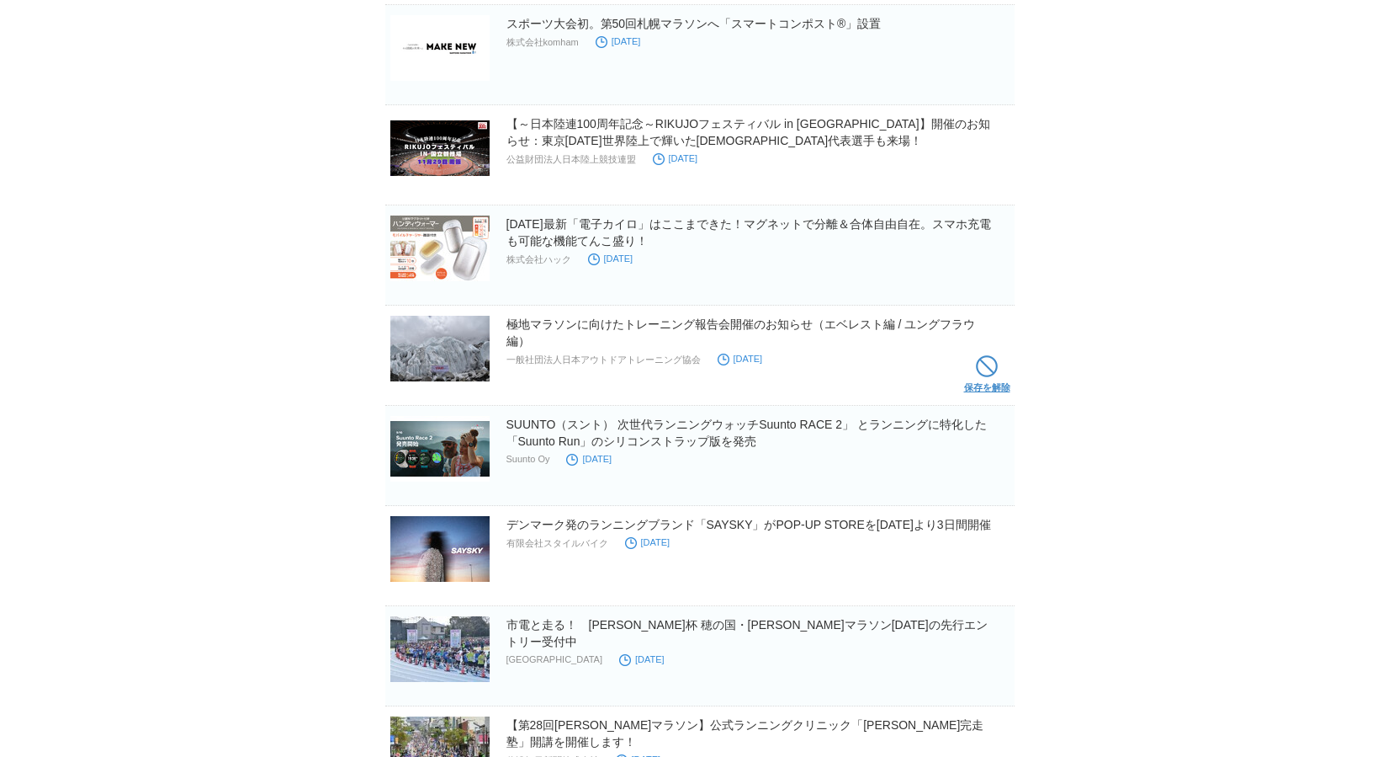
click at [981, 368] on span at bounding box center [987, 366] width 22 height 22
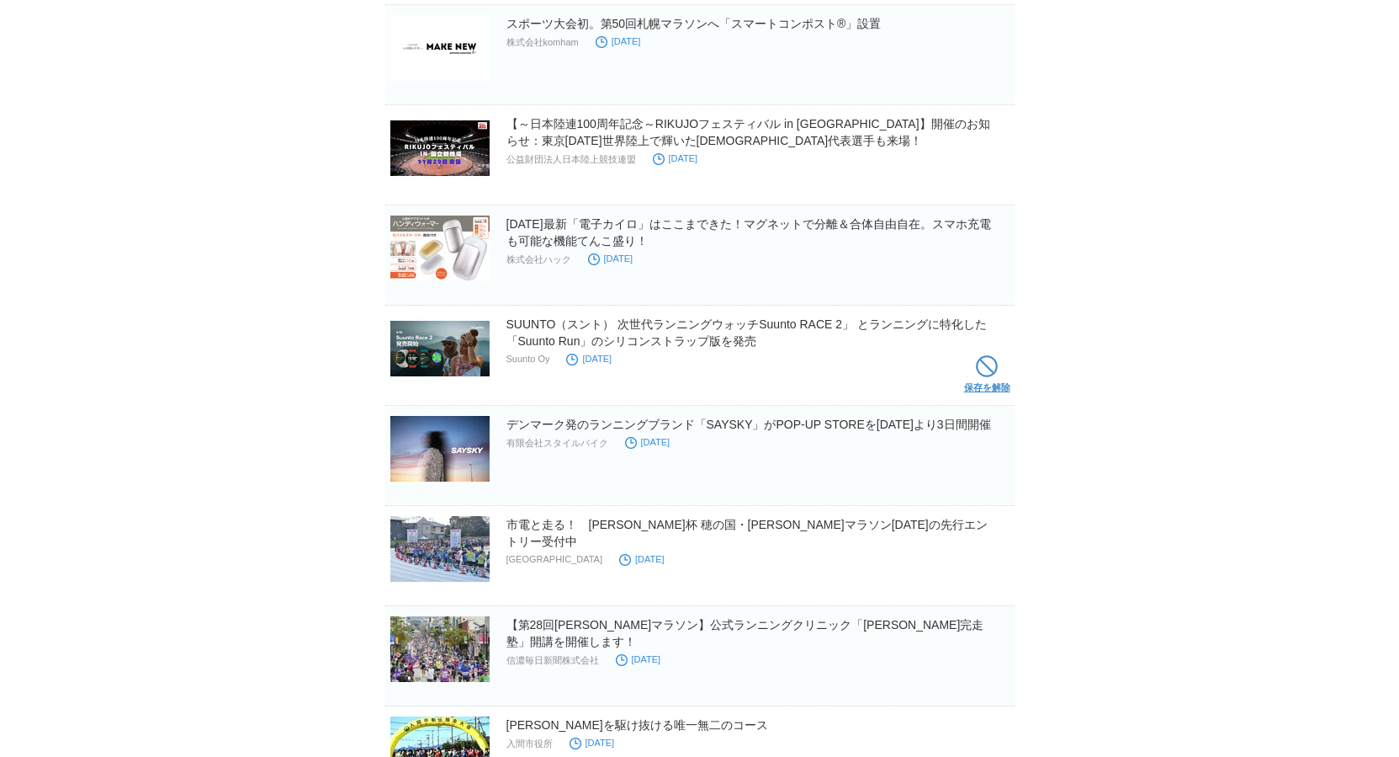
click at [985, 358] on span at bounding box center [987, 366] width 22 height 22
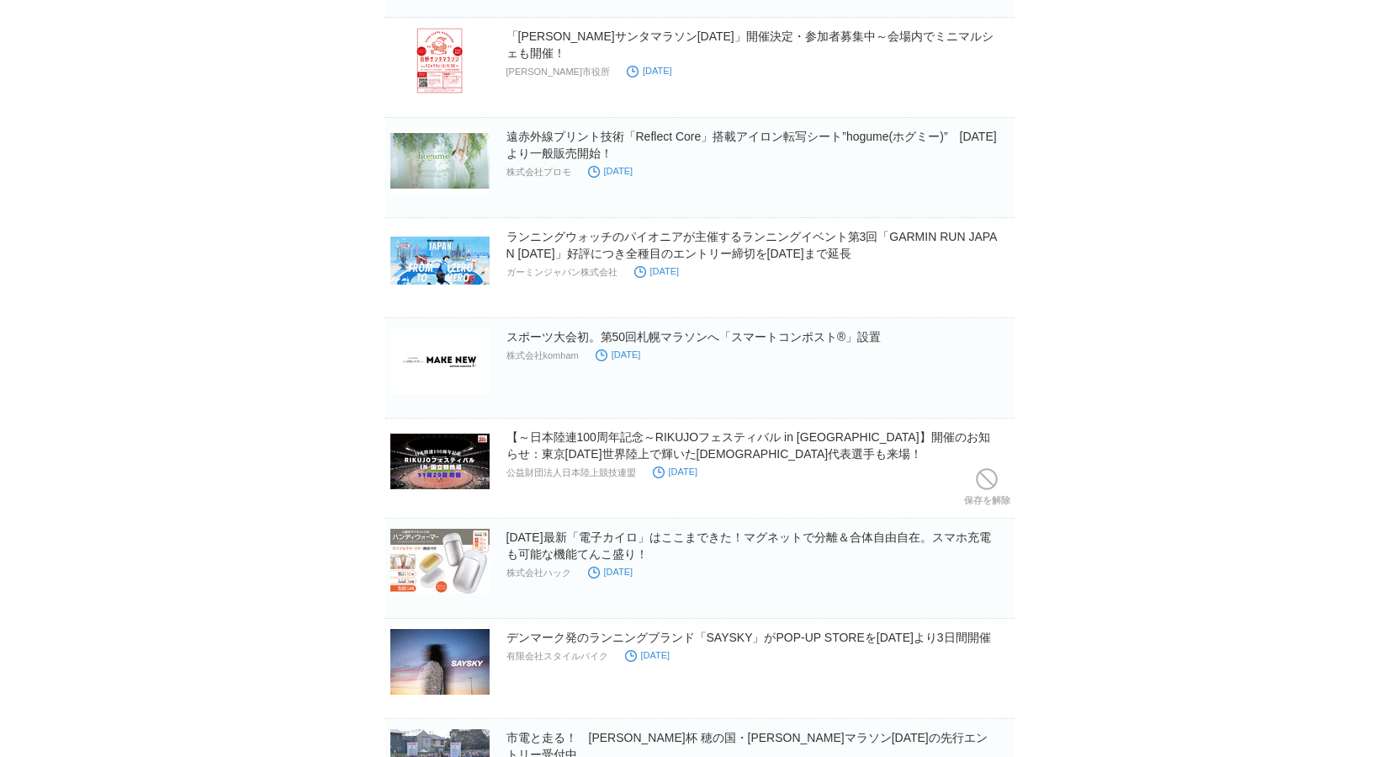
scroll to position [1091, 0]
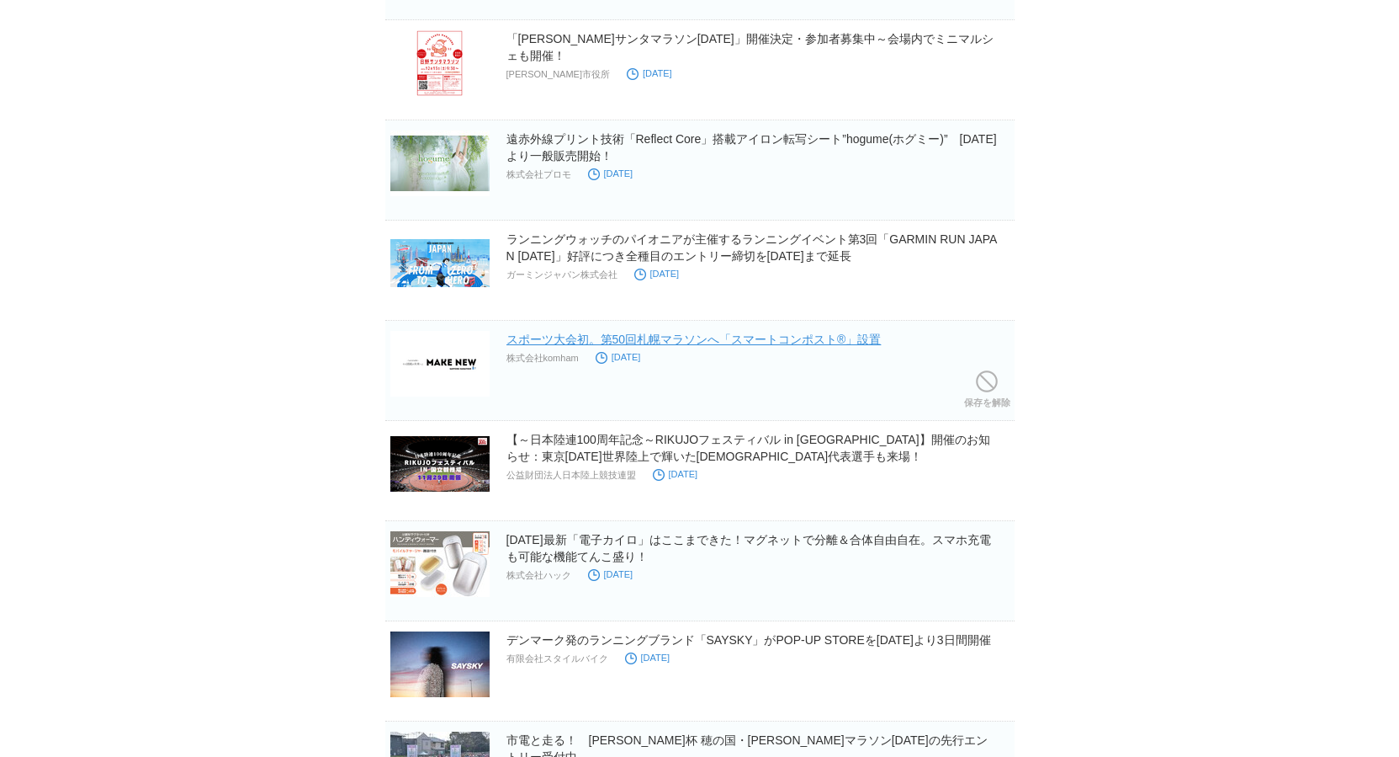
click at [786, 339] on link "スポーツ大会初。第50回札幌マラソンへ「スマートコンポスト®」設置" at bounding box center [694, 338] width 375 height 13
click at [995, 390] on span at bounding box center [987, 381] width 22 height 22
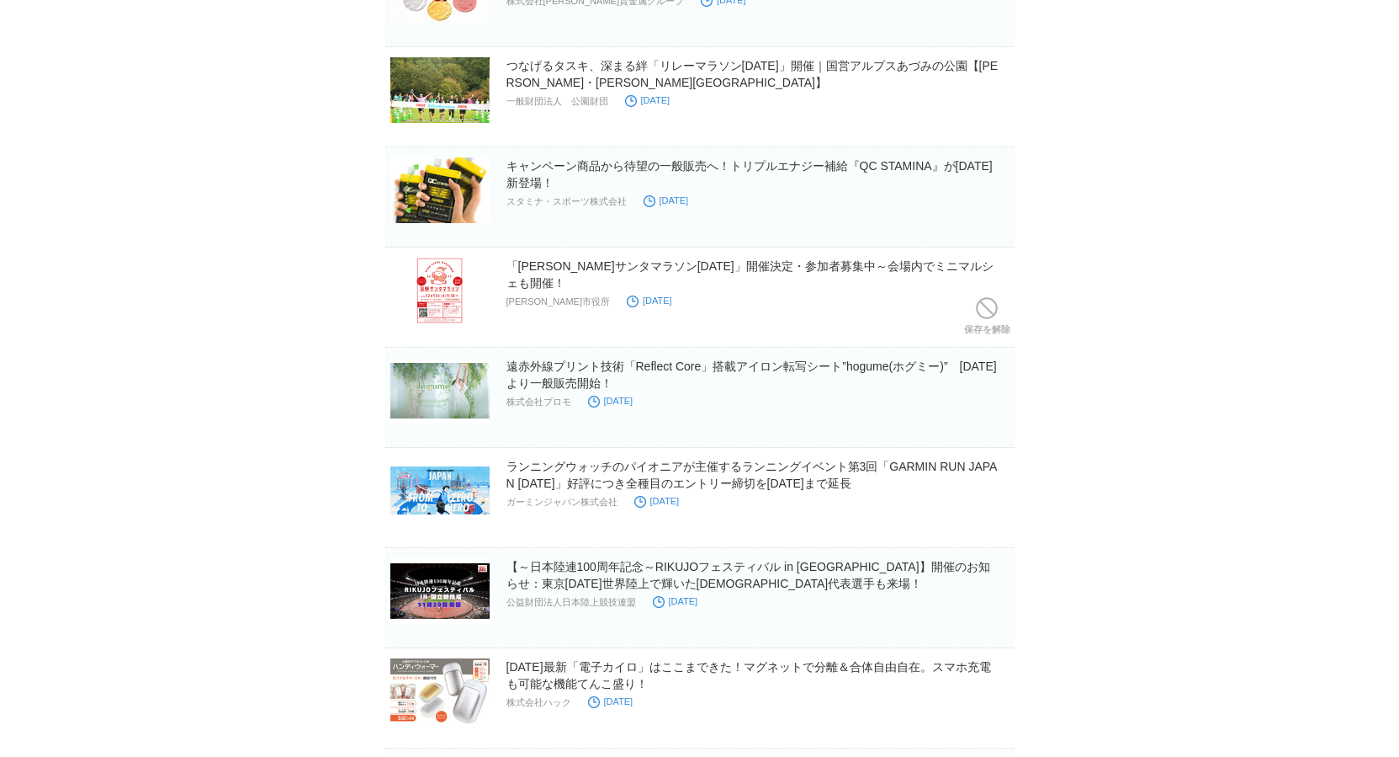
scroll to position [862, 0]
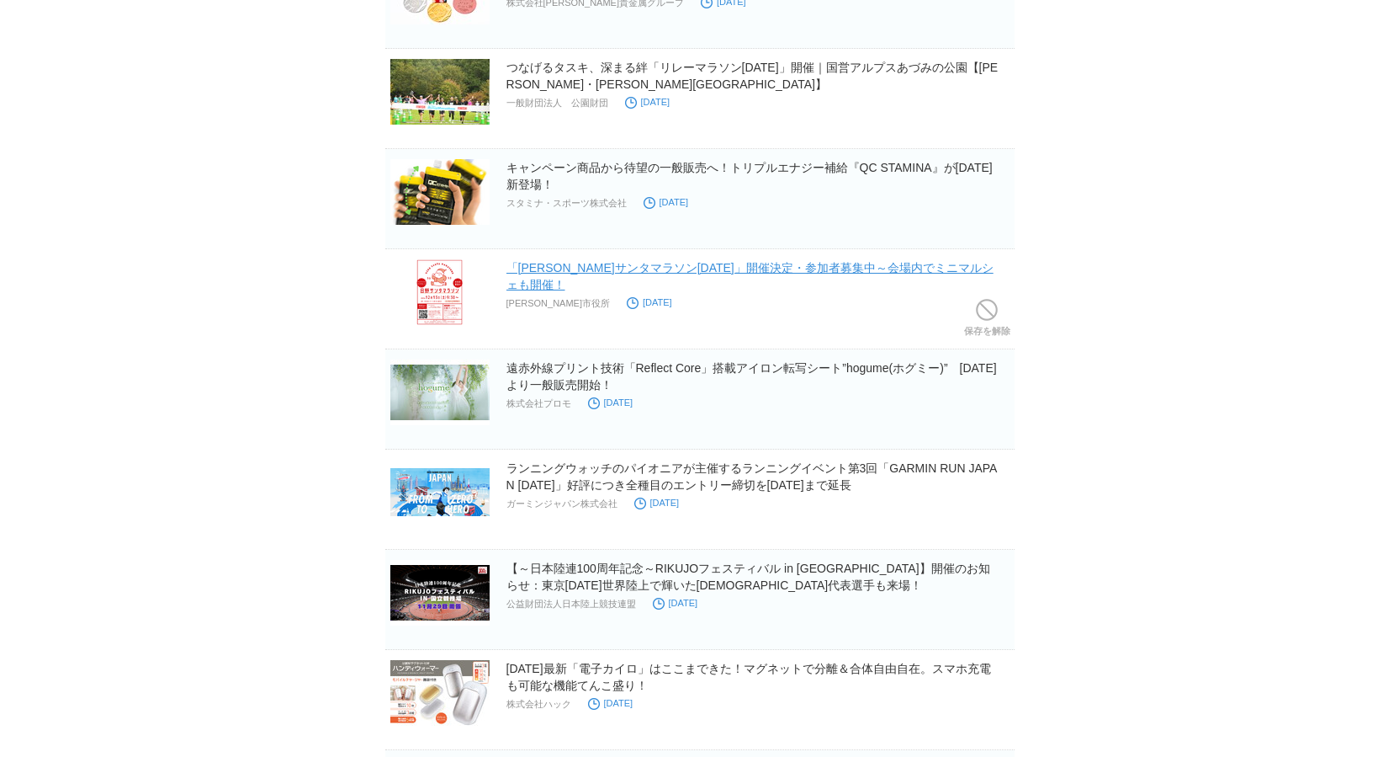
click at [866, 267] on link "「[PERSON_NAME]サンタマラソン[DATE]」開催決定・参加者募集中～会場内でミニマルシェも開催！" at bounding box center [750, 276] width 487 height 30
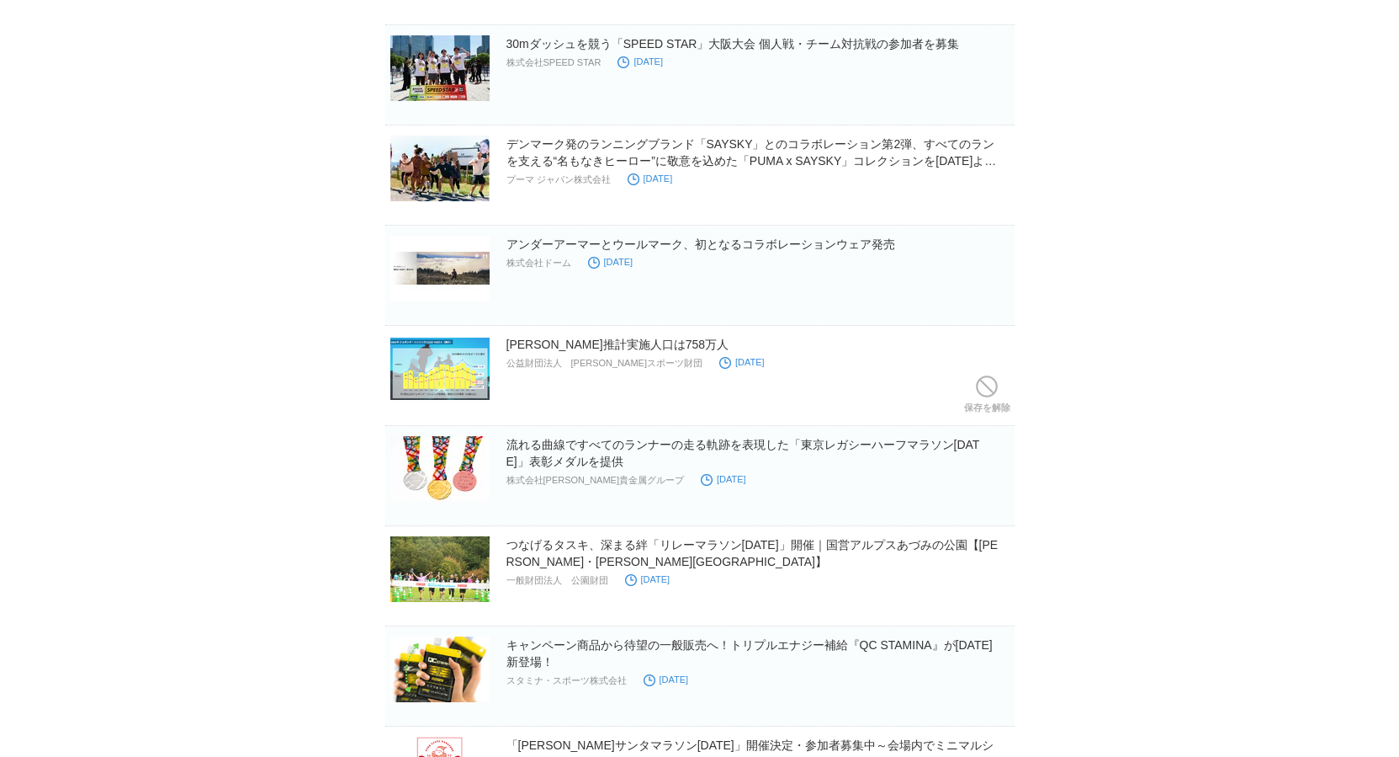
scroll to position [359, 0]
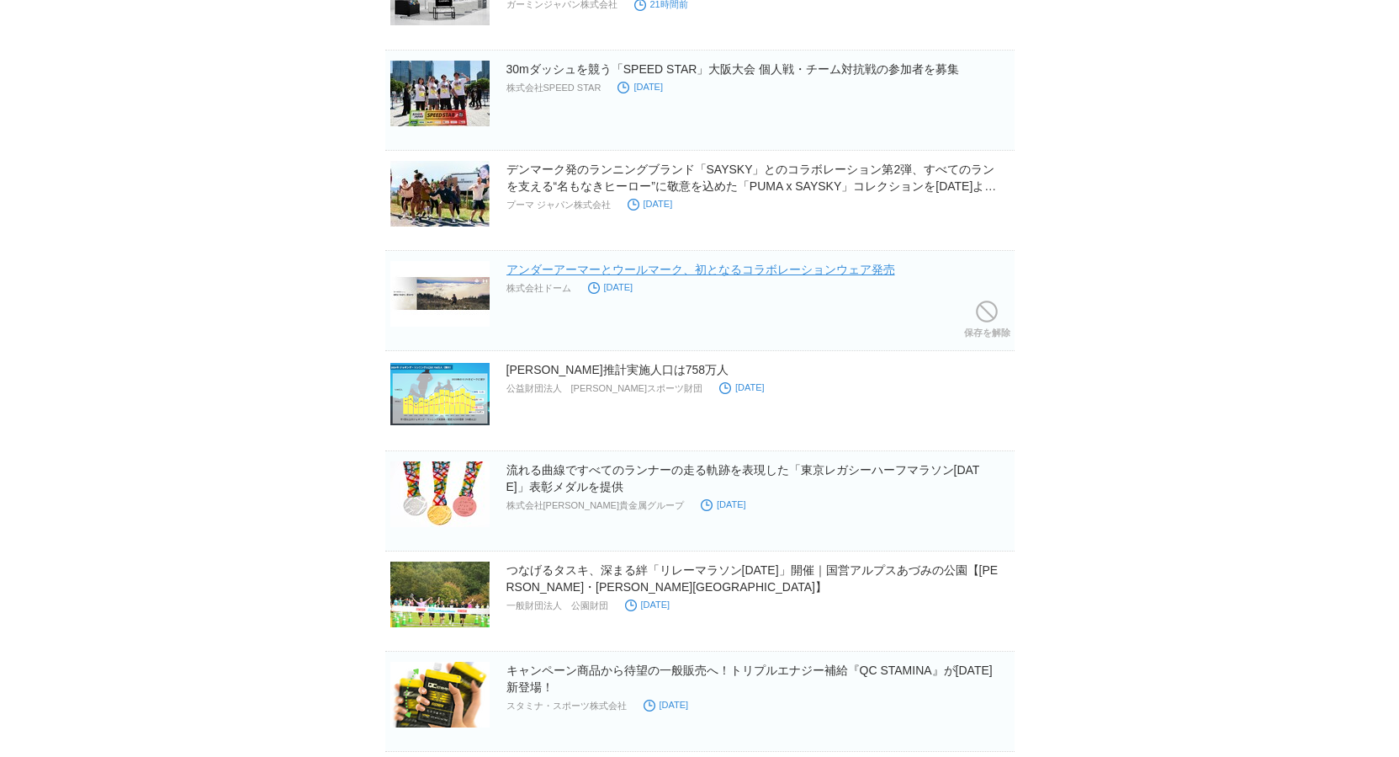
click at [801, 269] on link "アンダーアーマーとウールマーク、初となるコラボレーションウェア発売" at bounding box center [701, 269] width 389 height 13
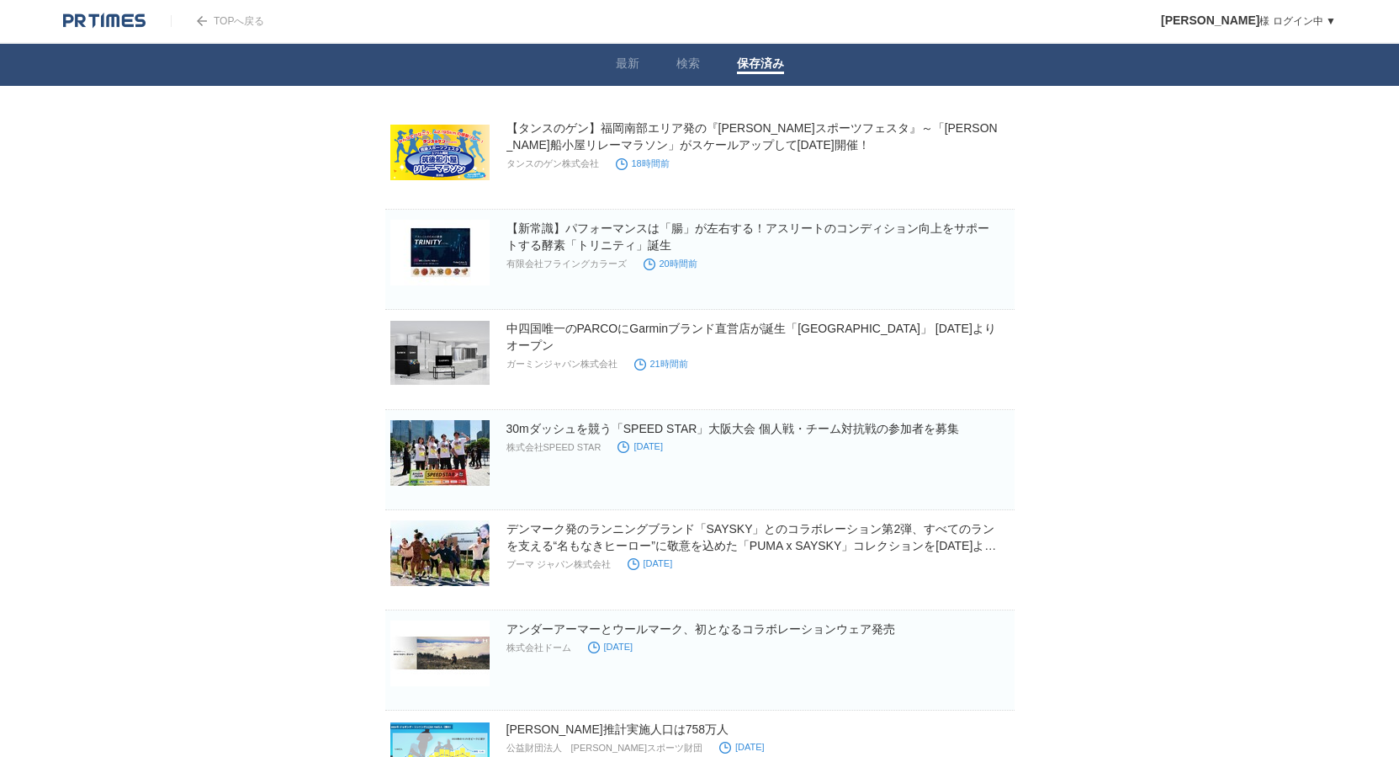
scroll to position [0, 0]
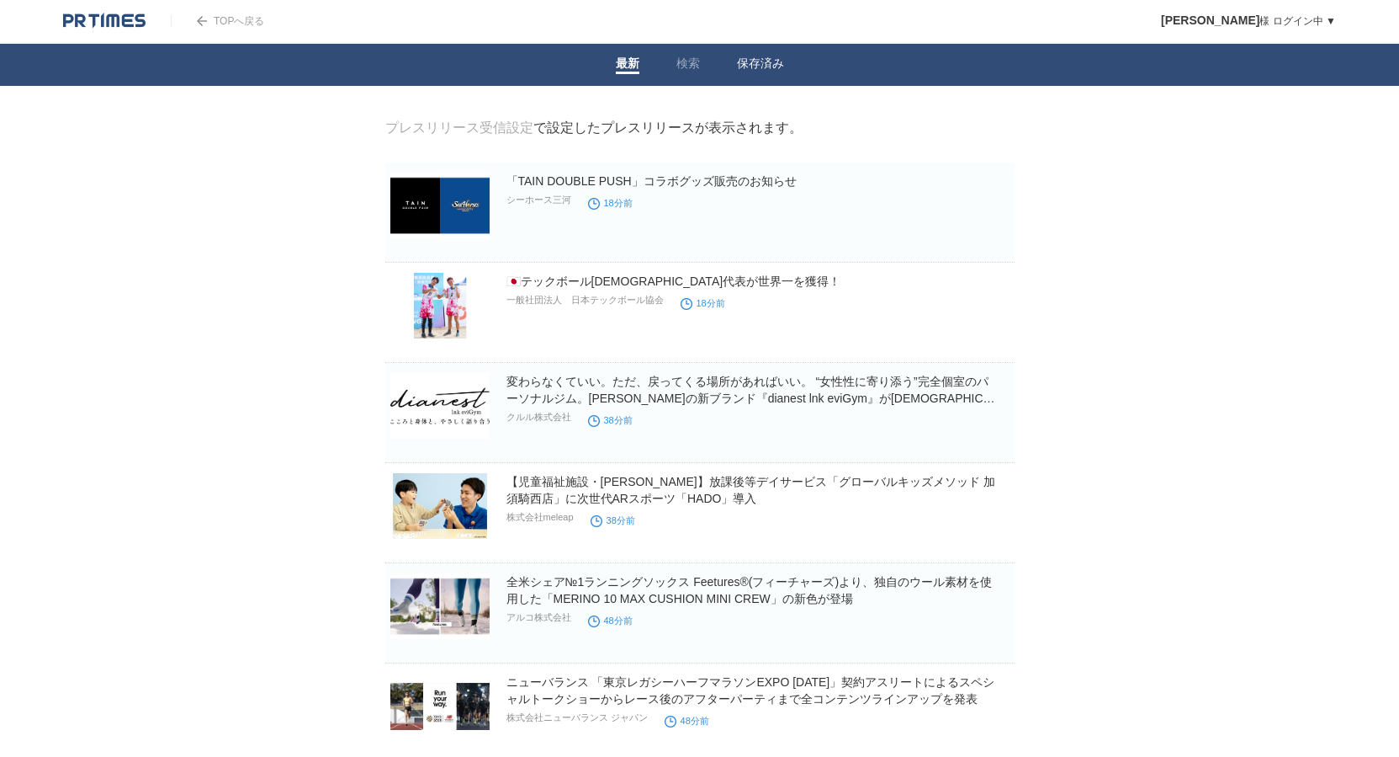
click at [754, 71] on link "保存済み" at bounding box center [760, 65] width 47 height 18
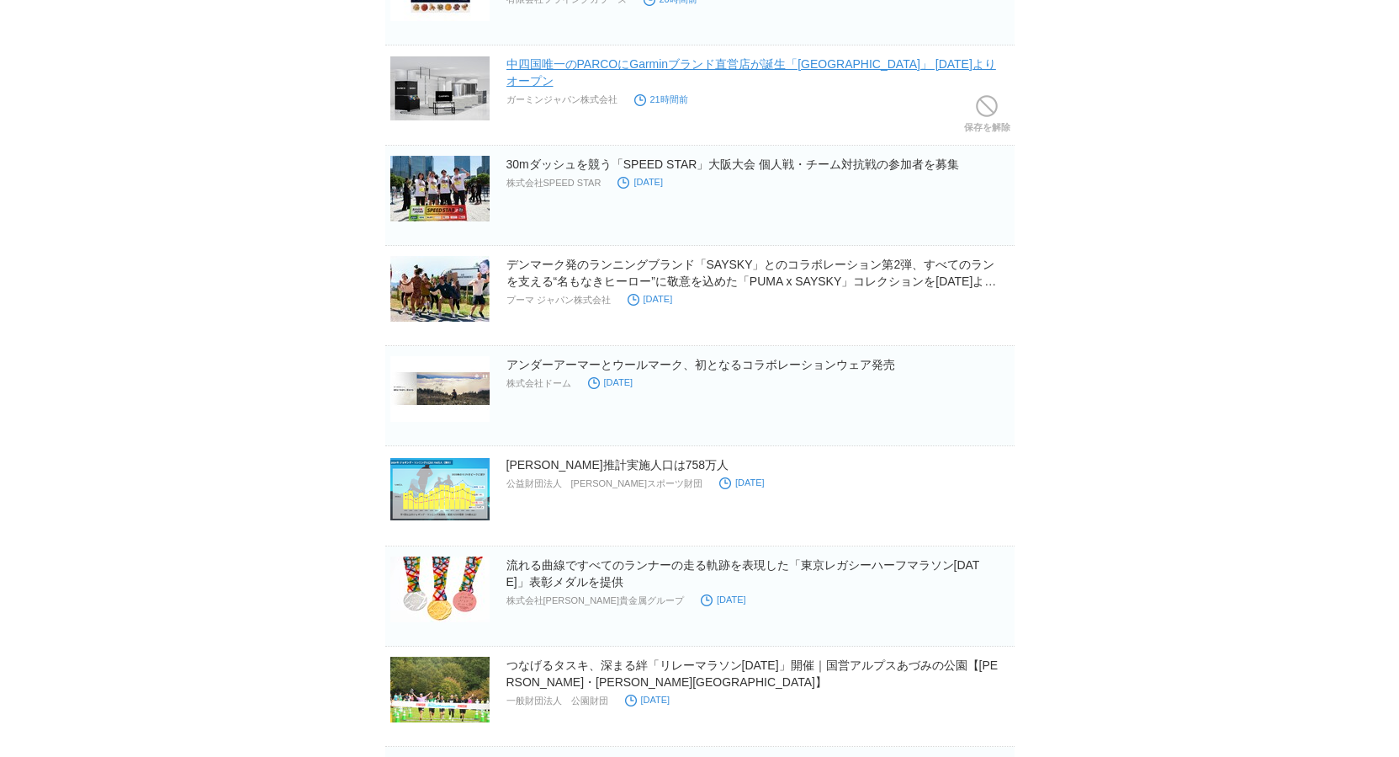
scroll to position [294, 0]
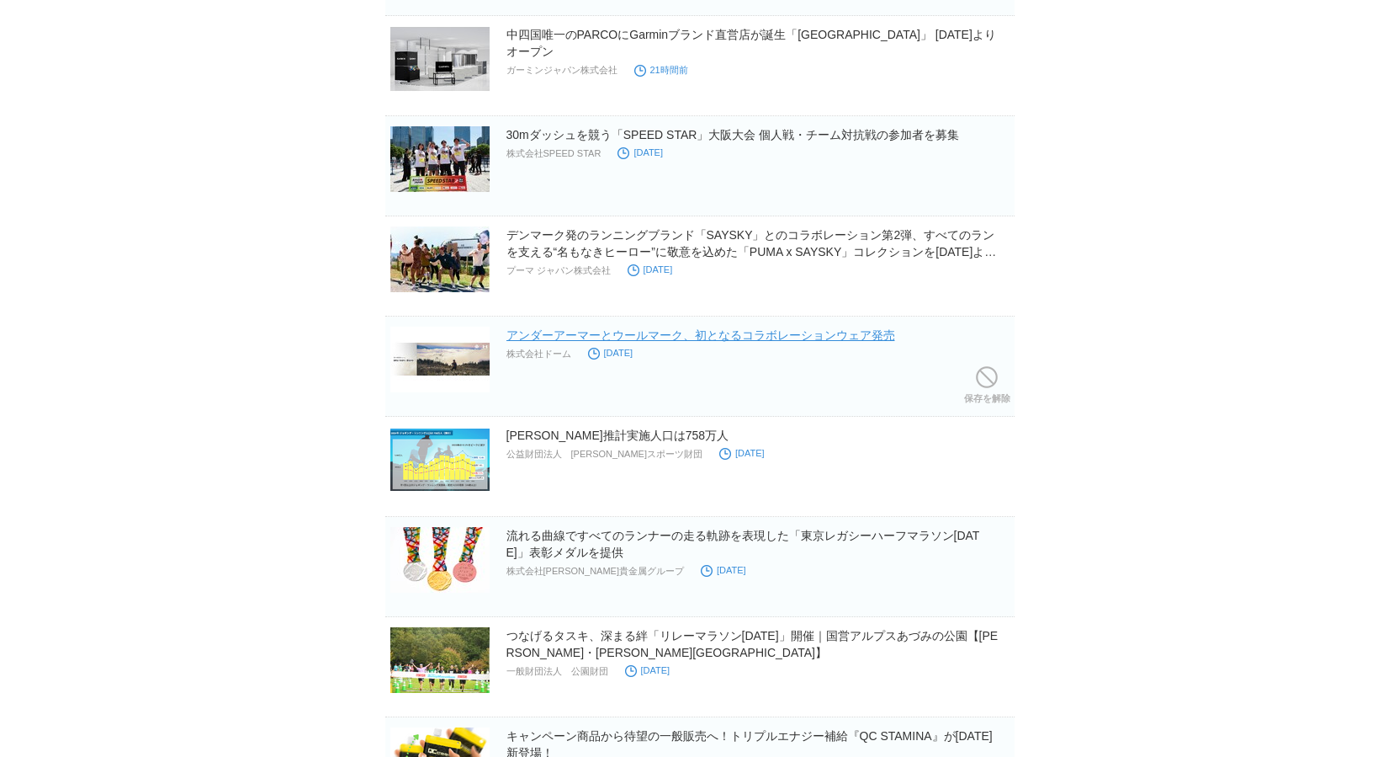
click at [673, 341] on link "アンダーアーマーとウールマーク、初となるコラボレーションウェア発売" at bounding box center [701, 334] width 389 height 13
click at [989, 380] on span at bounding box center [987, 377] width 22 height 22
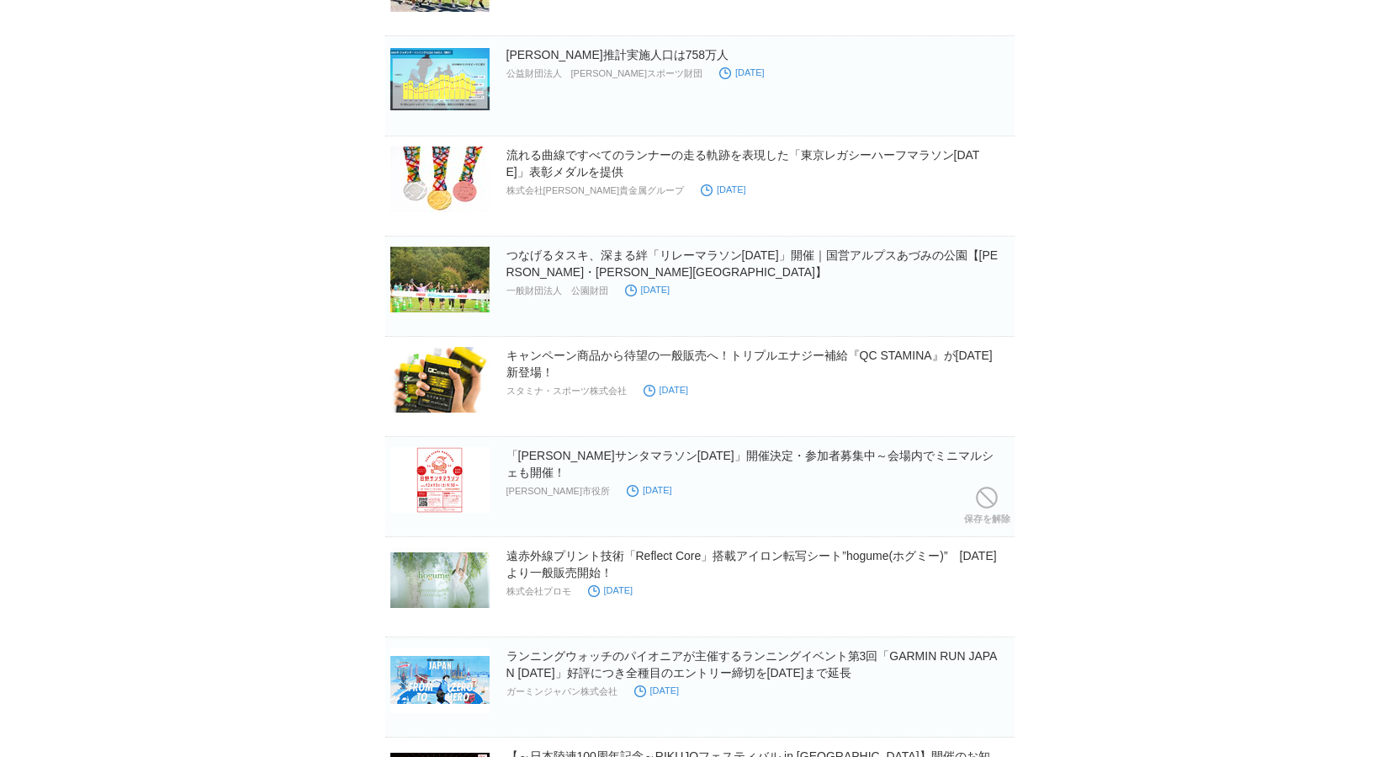
scroll to position [537, 0]
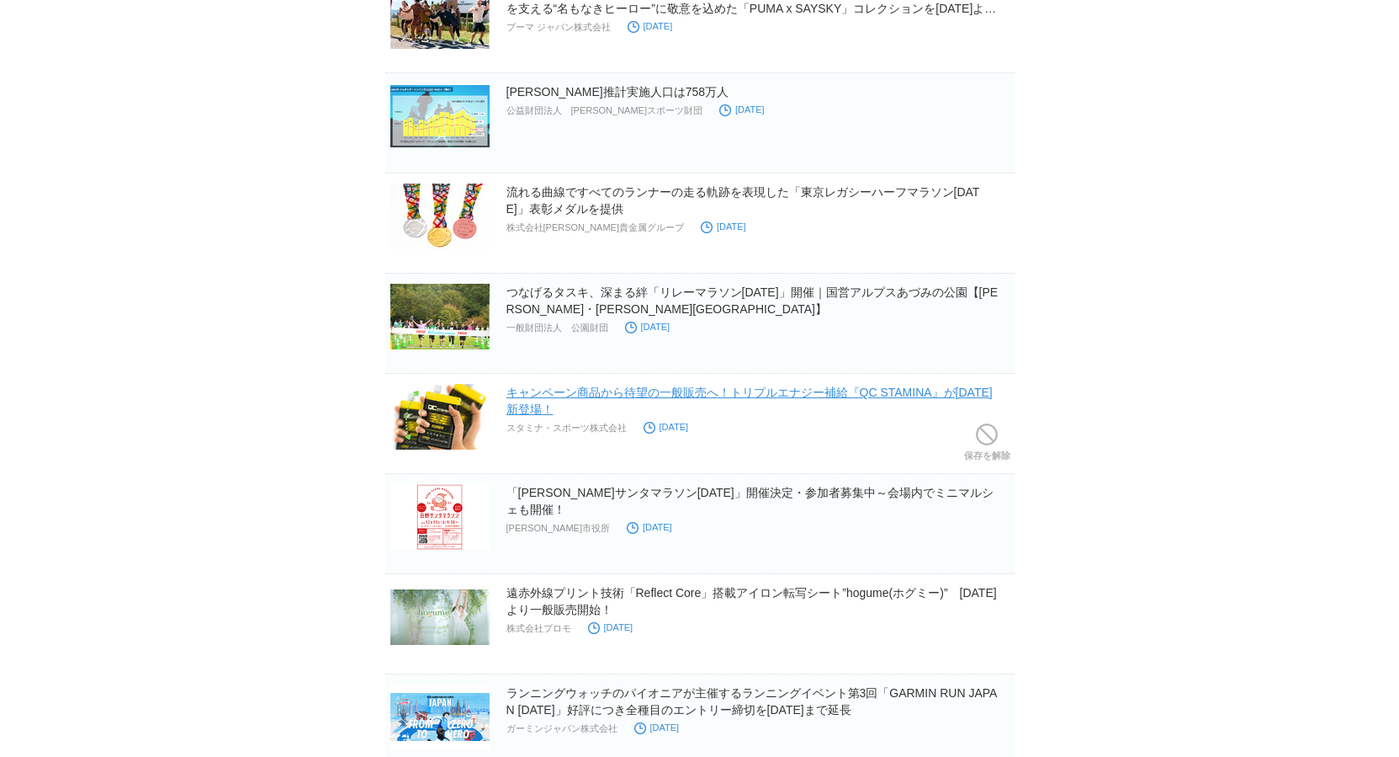
click at [751, 394] on link "キャンペーン商品から待望の一般販売へ！トリプルエナジー補給『QC STAMINA』が[DATE]新登場！" at bounding box center [750, 400] width 486 height 30
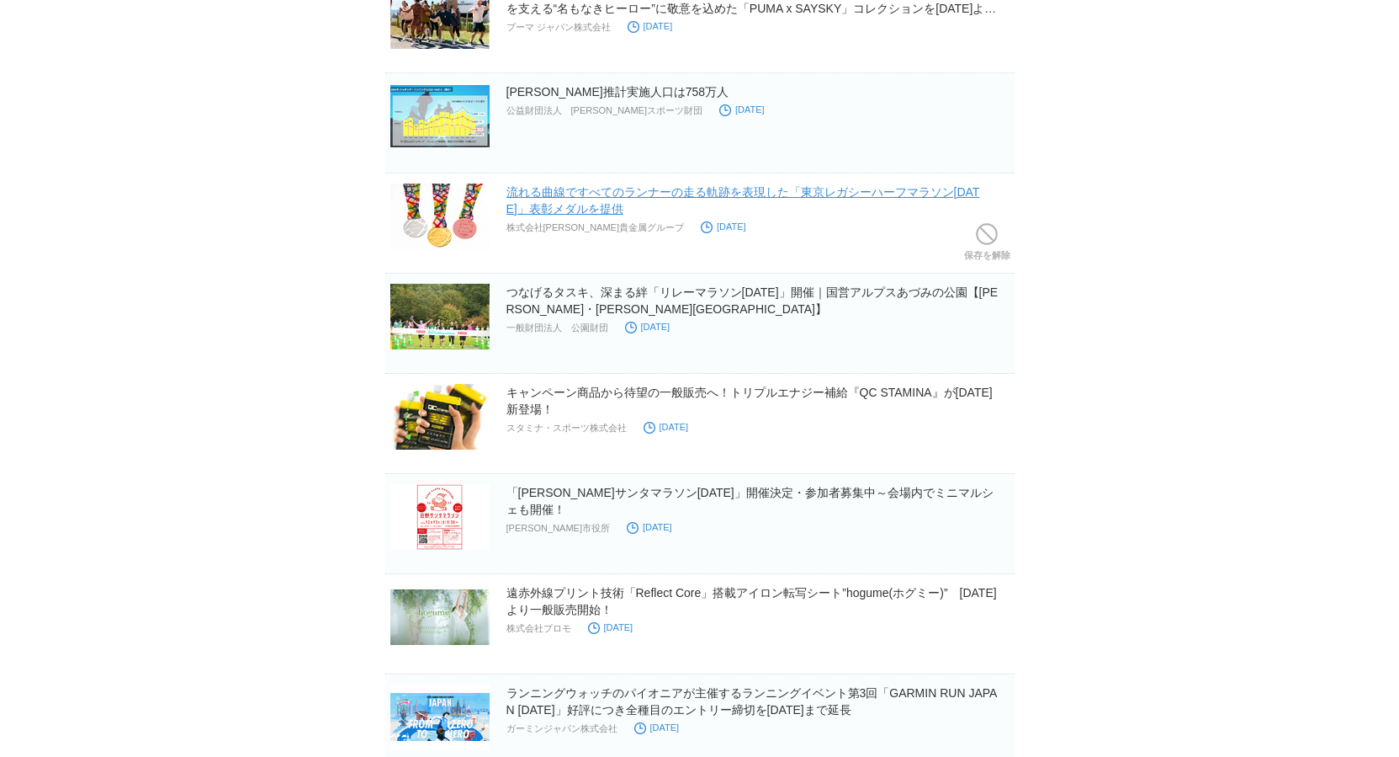
click at [608, 194] on link "流れる曲線ですべてのランナーの走る軌跡を表現した「東京レガシーハーフマラソン2025」表彰メダルを提供" at bounding box center [744, 200] width 474 height 30
click at [980, 242] on span at bounding box center [987, 234] width 22 height 22
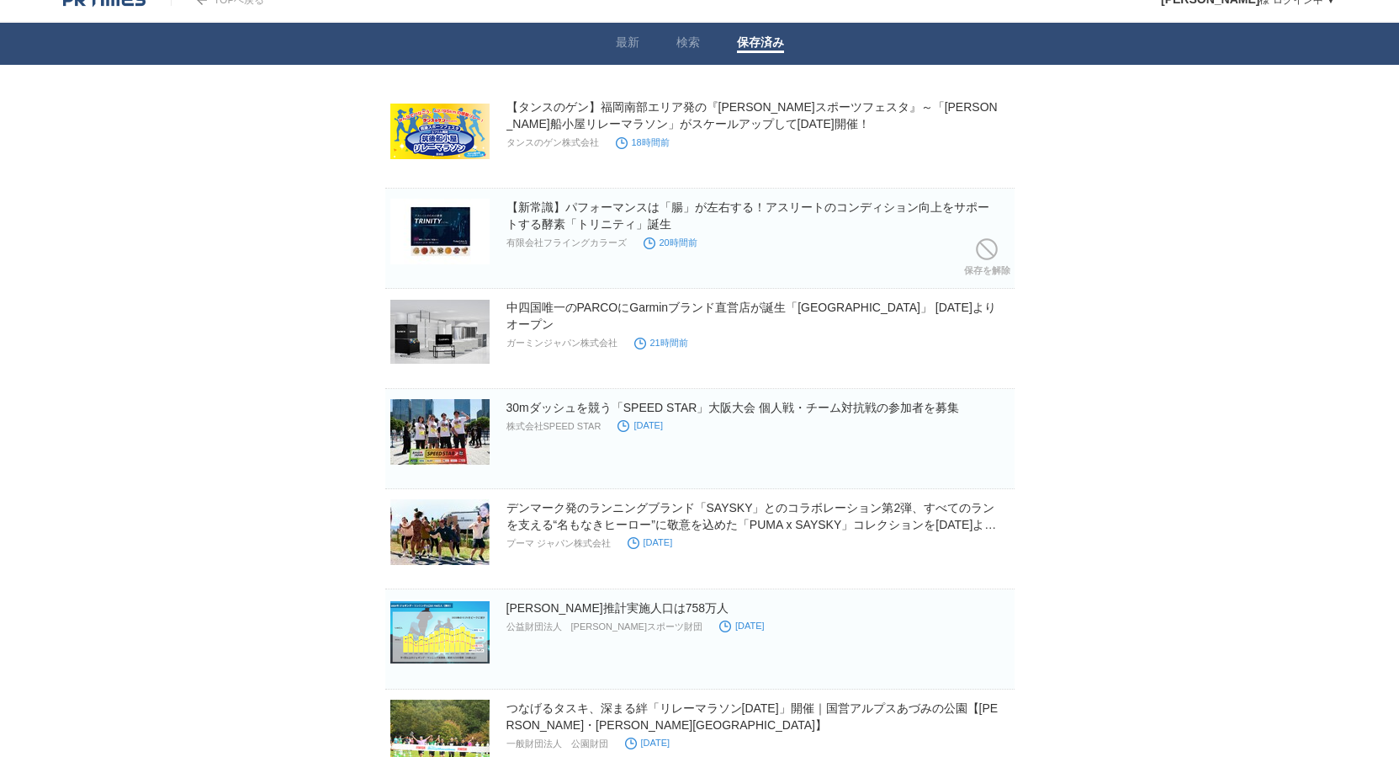
scroll to position [0, 0]
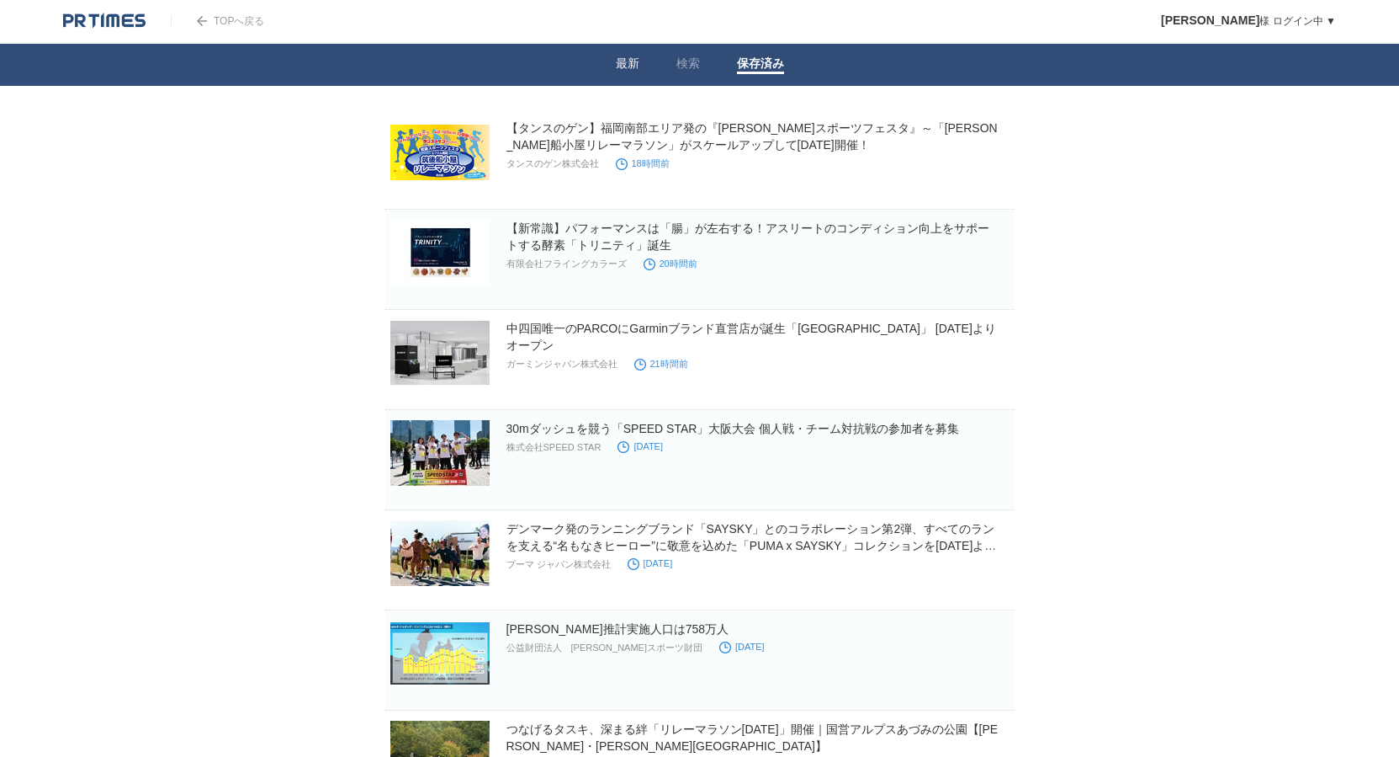
click at [632, 56] on link "最新" at bounding box center [628, 65] width 24 height 18
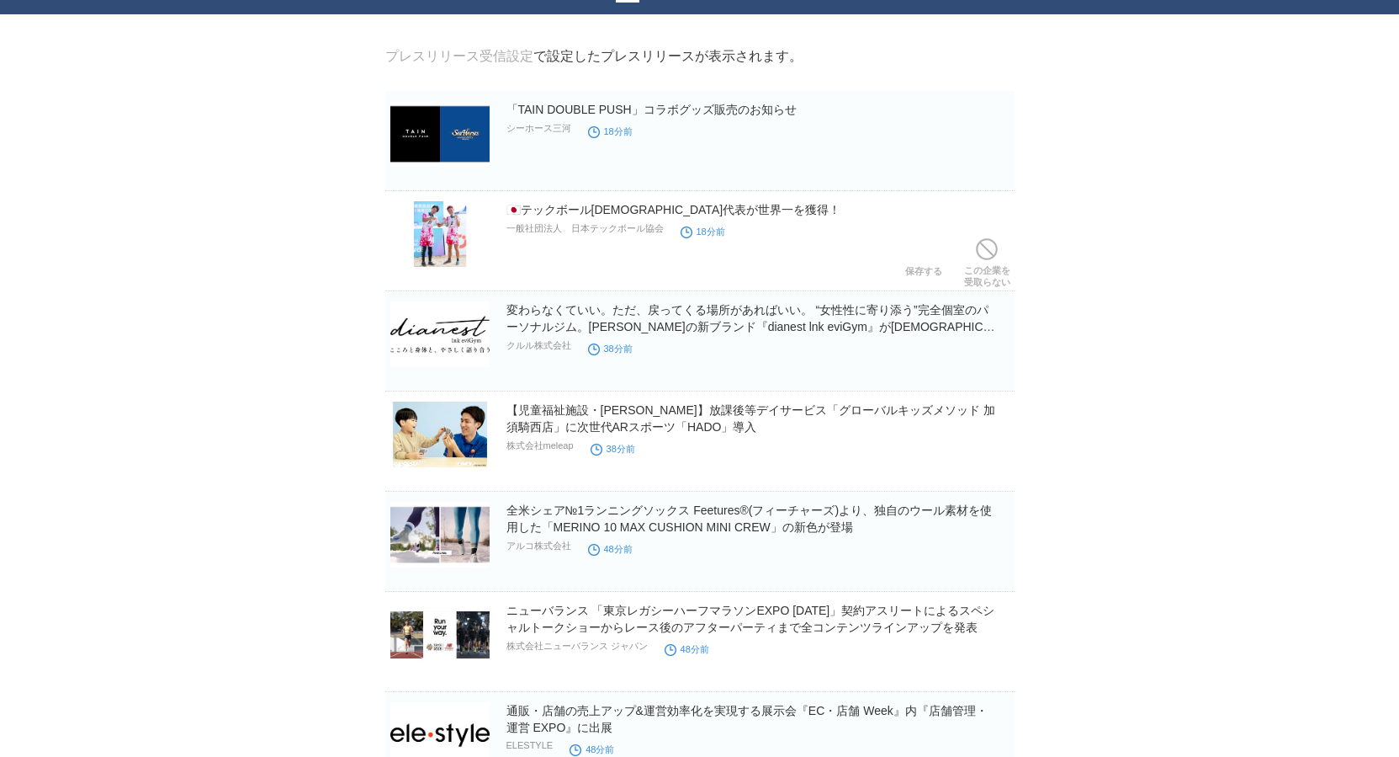
scroll to position [77, 0]
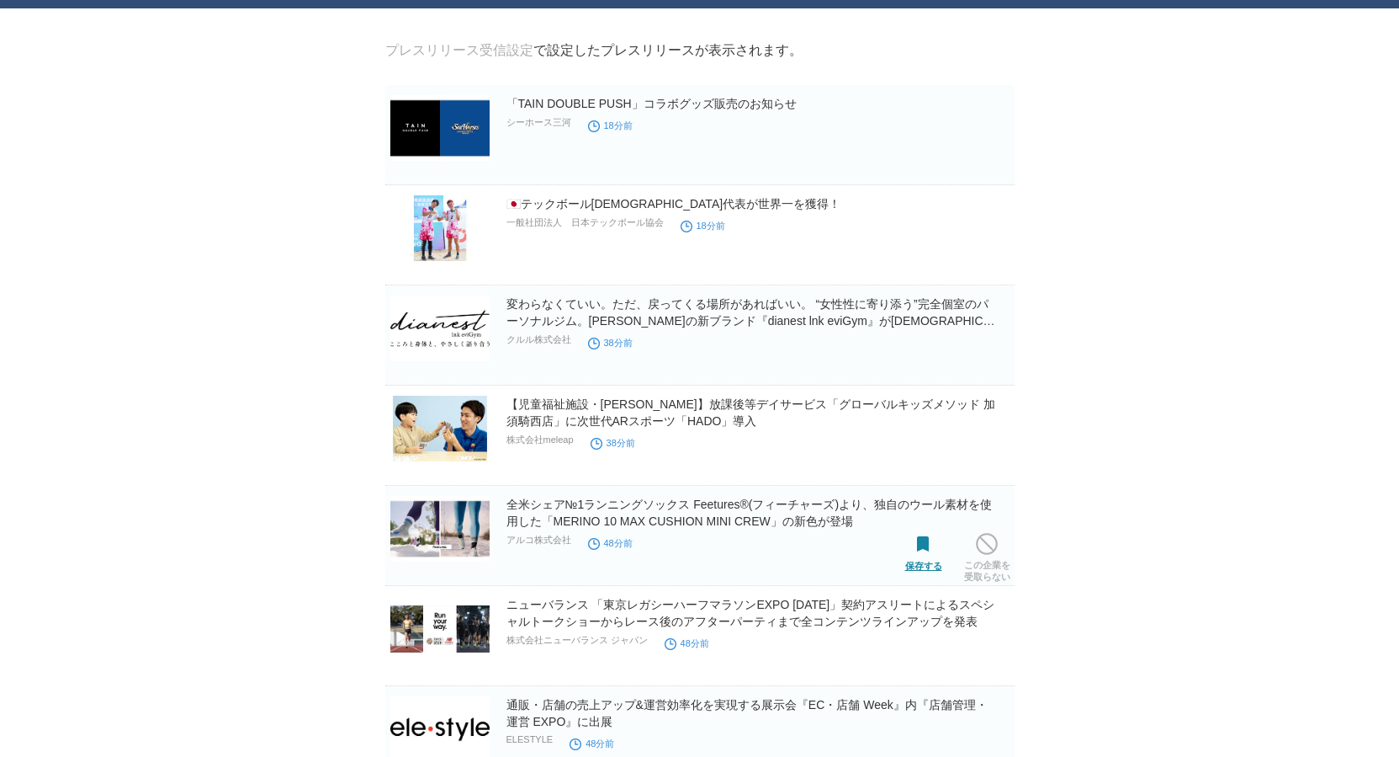
click at [921, 550] on span at bounding box center [924, 545] width 22 height 22
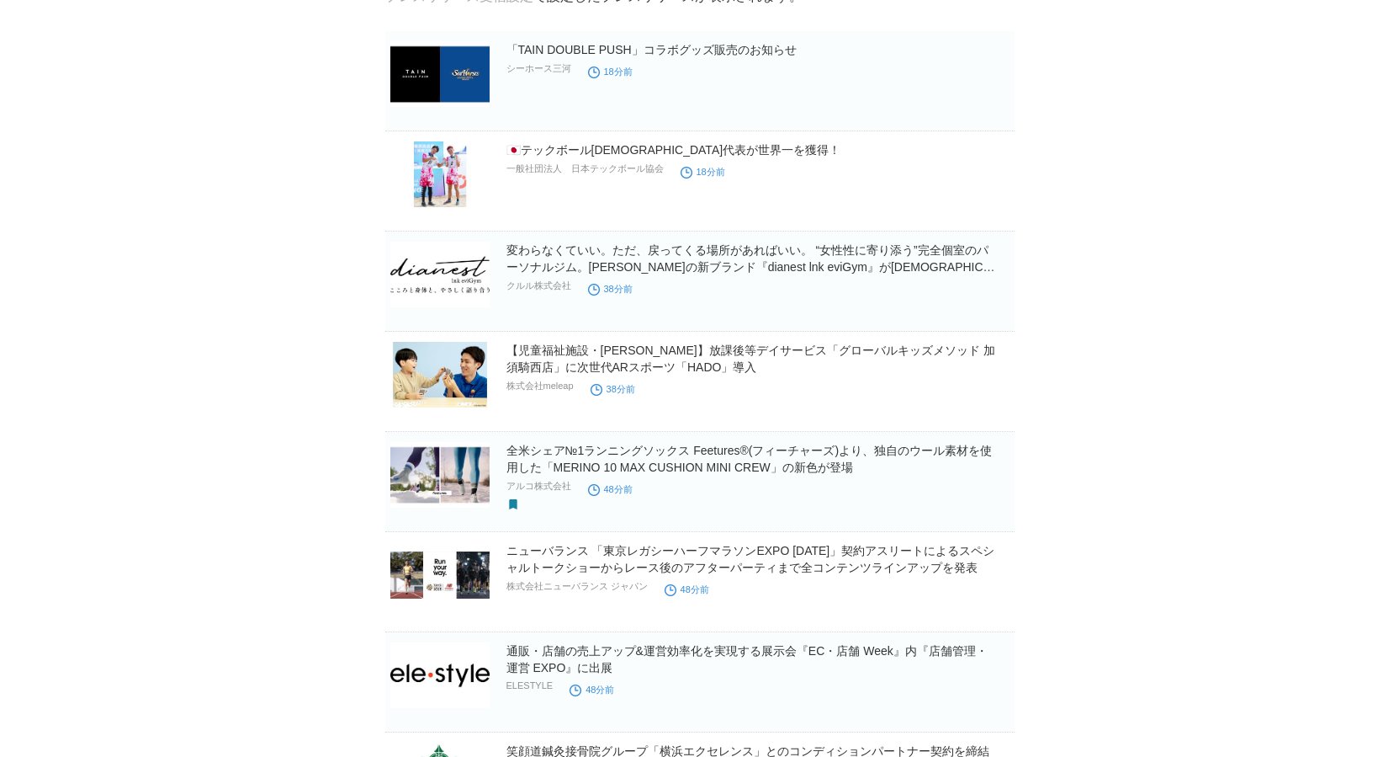
scroll to position [146, 0]
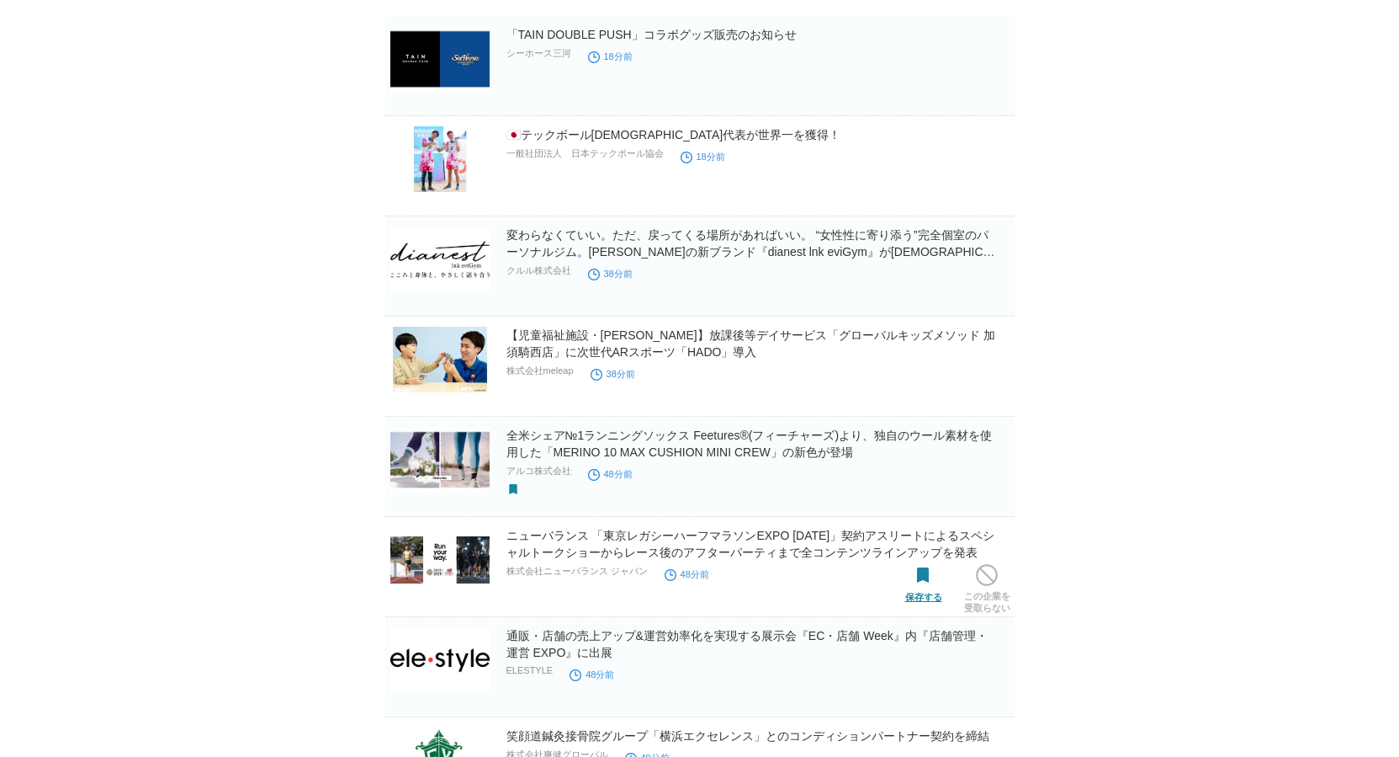
click at [926, 587] on span at bounding box center [924, 576] width 22 height 22
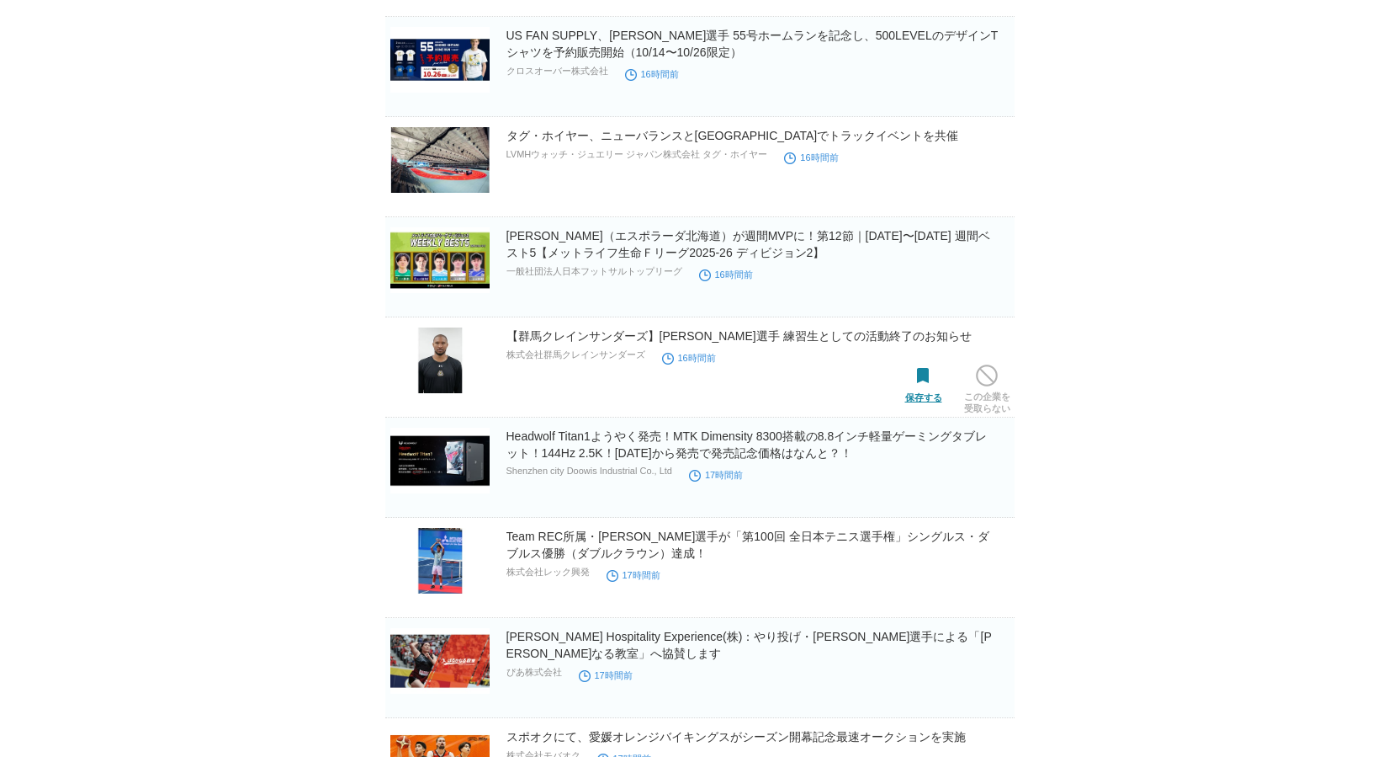
scroll to position [3155, 0]
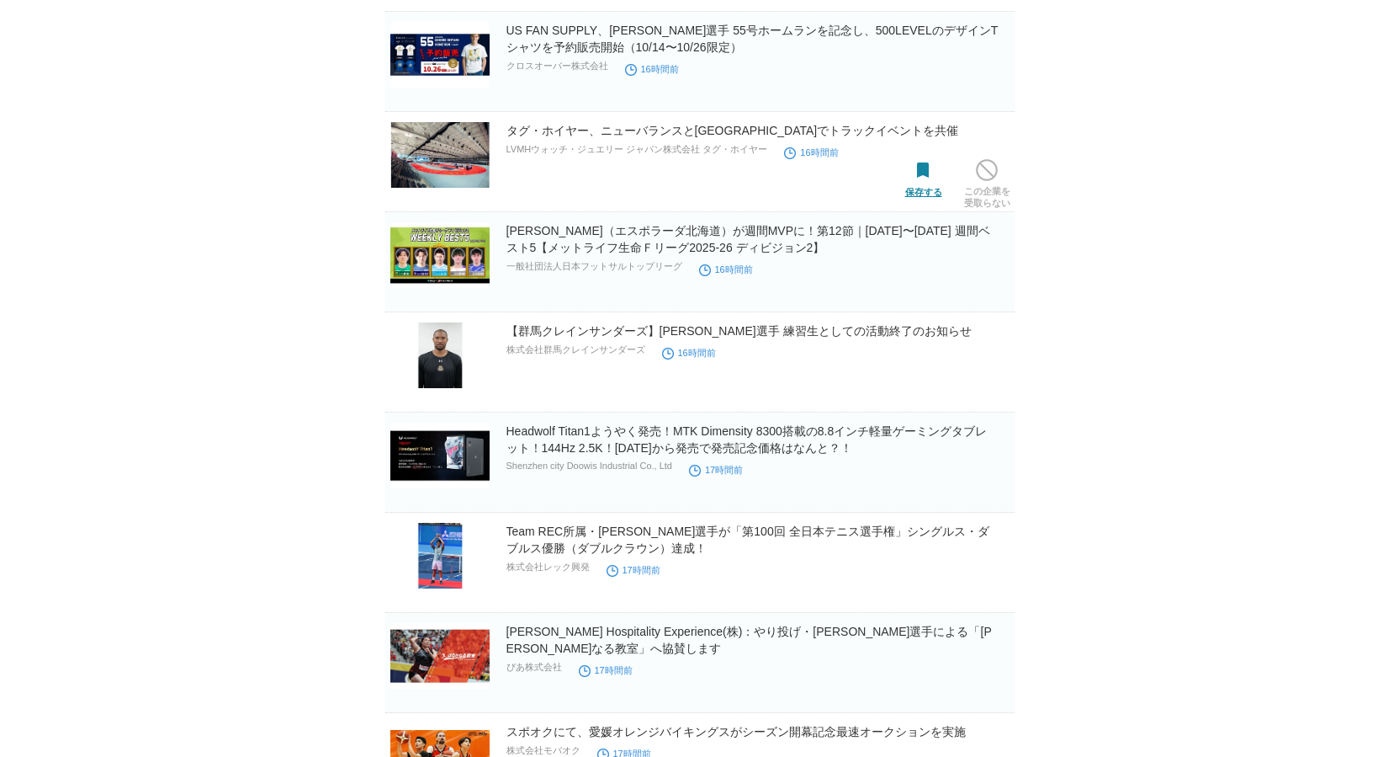
click at [926, 179] on span at bounding box center [924, 171] width 22 height 22
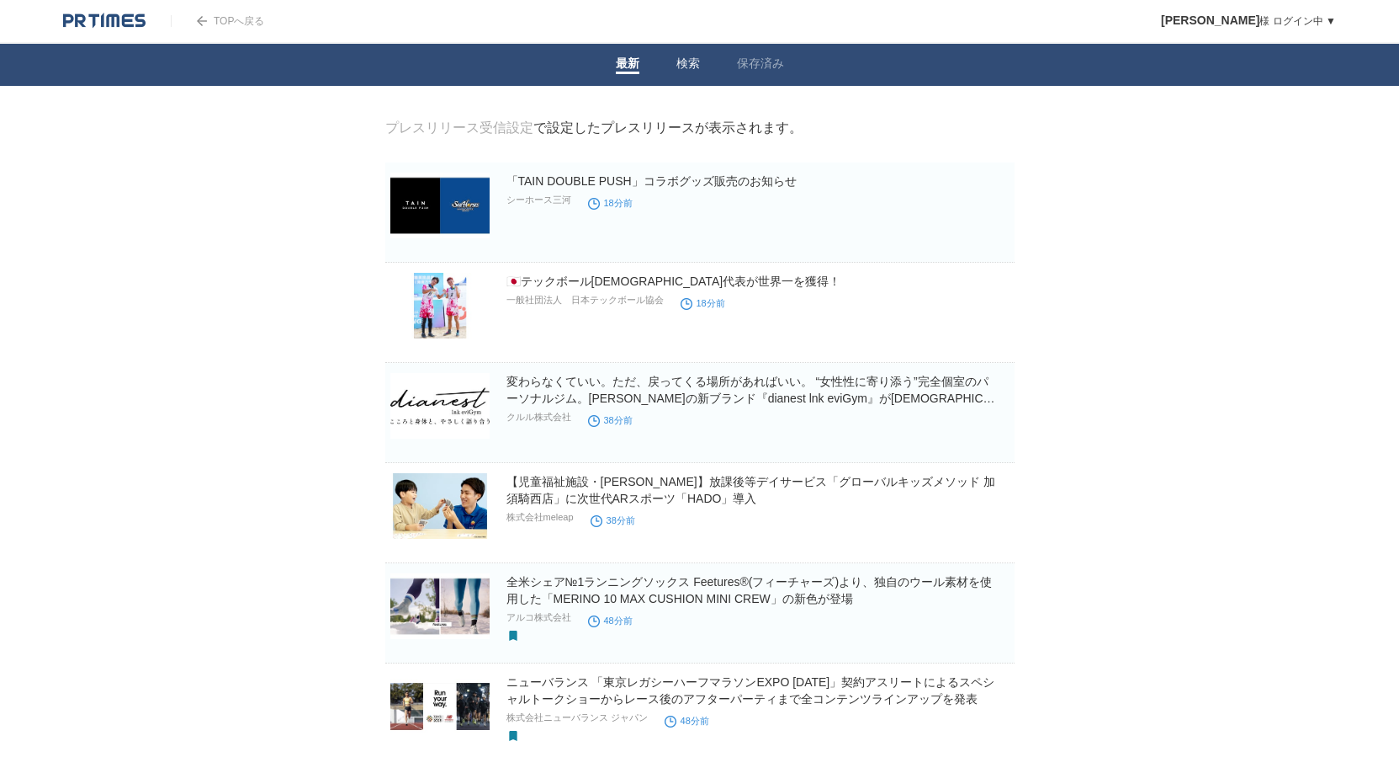
scroll to position [0, 0]
click at [749, 61] on link "保存済み" at bounding box center [760, 65] width 47 height 18
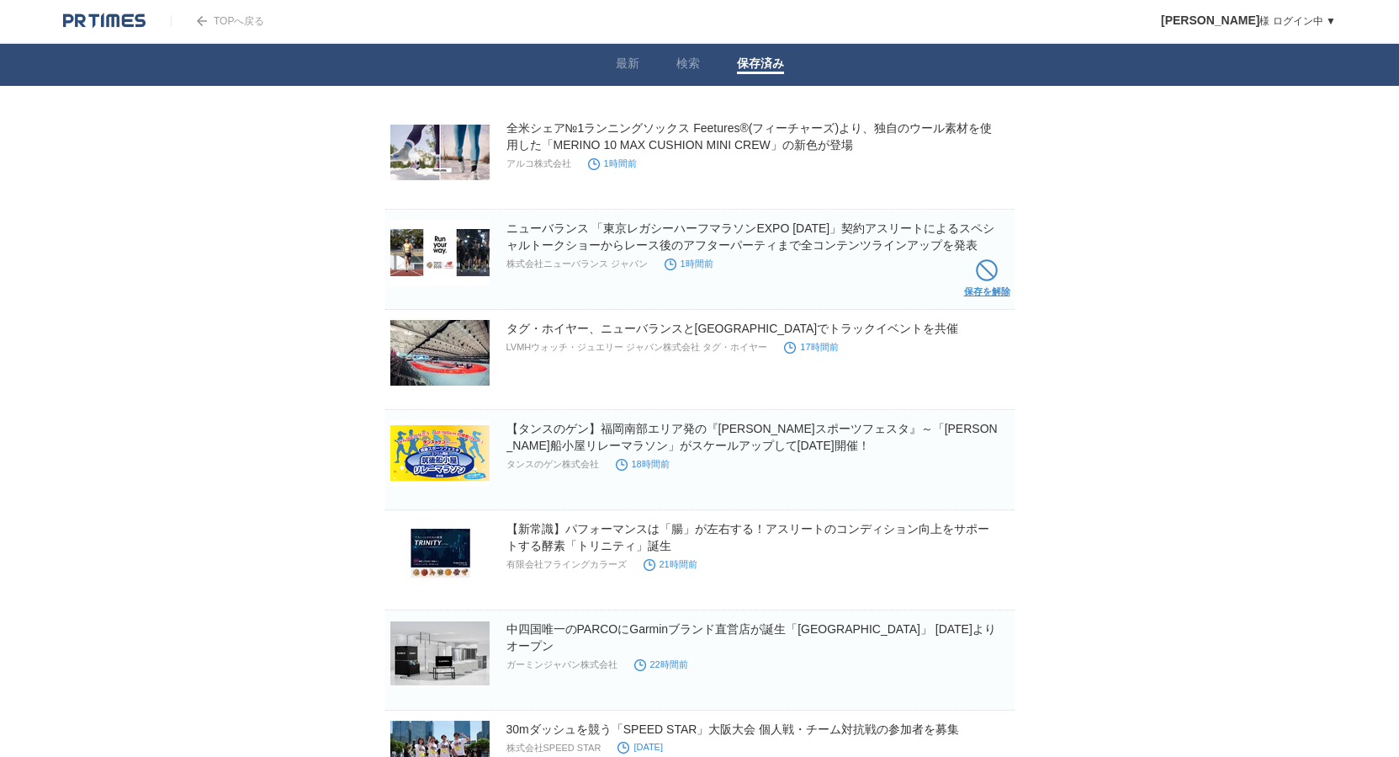
click at [975, 272] on link "保存を解除" at bounding box center [987, 282] width 46 height 54
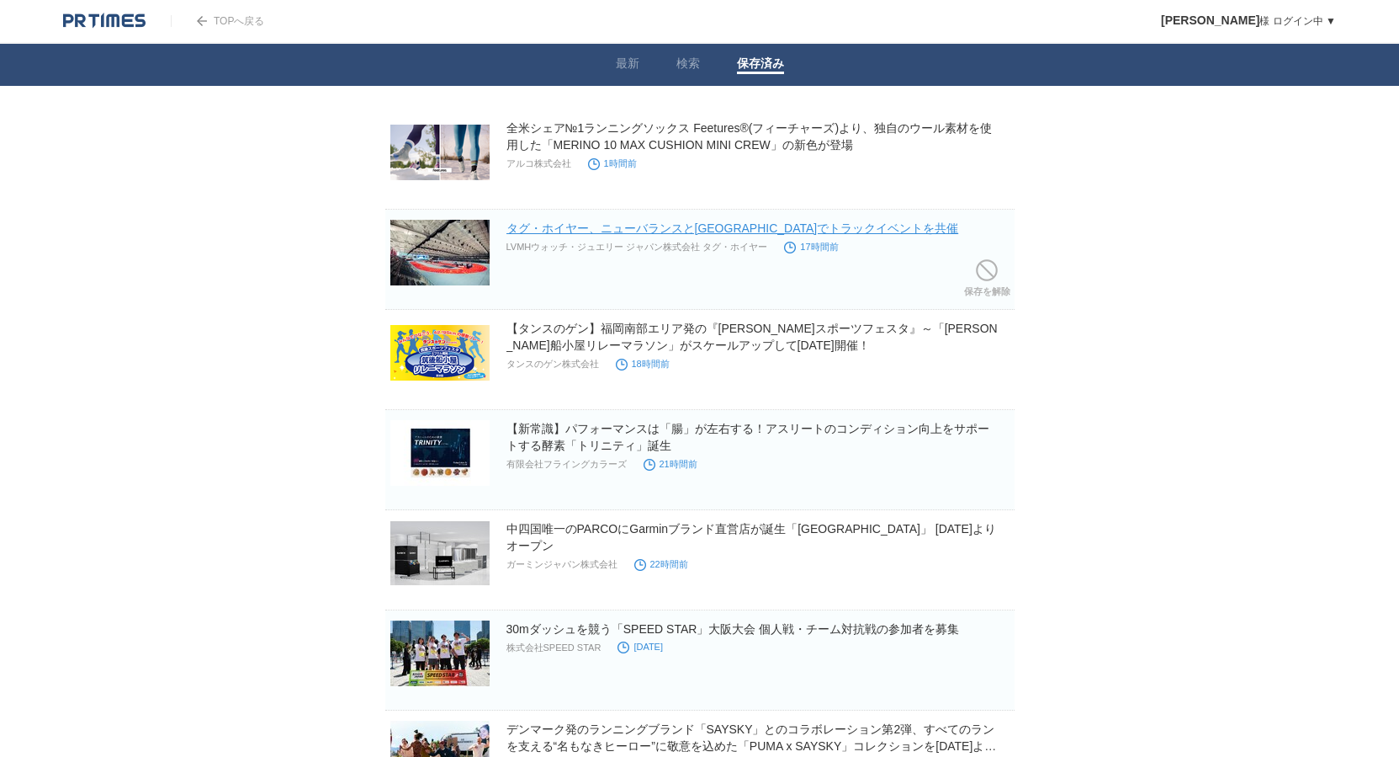
click at [725, 221] on link "タグ・ホイヤー、ニューバランスと[GEOGRAPHIC_DATA]でトラックイベントを共催" at bounding box center [733, 227] width 453 height 13
click at [982, 276] on span at bounding box center [987, 270] width 22 height 22
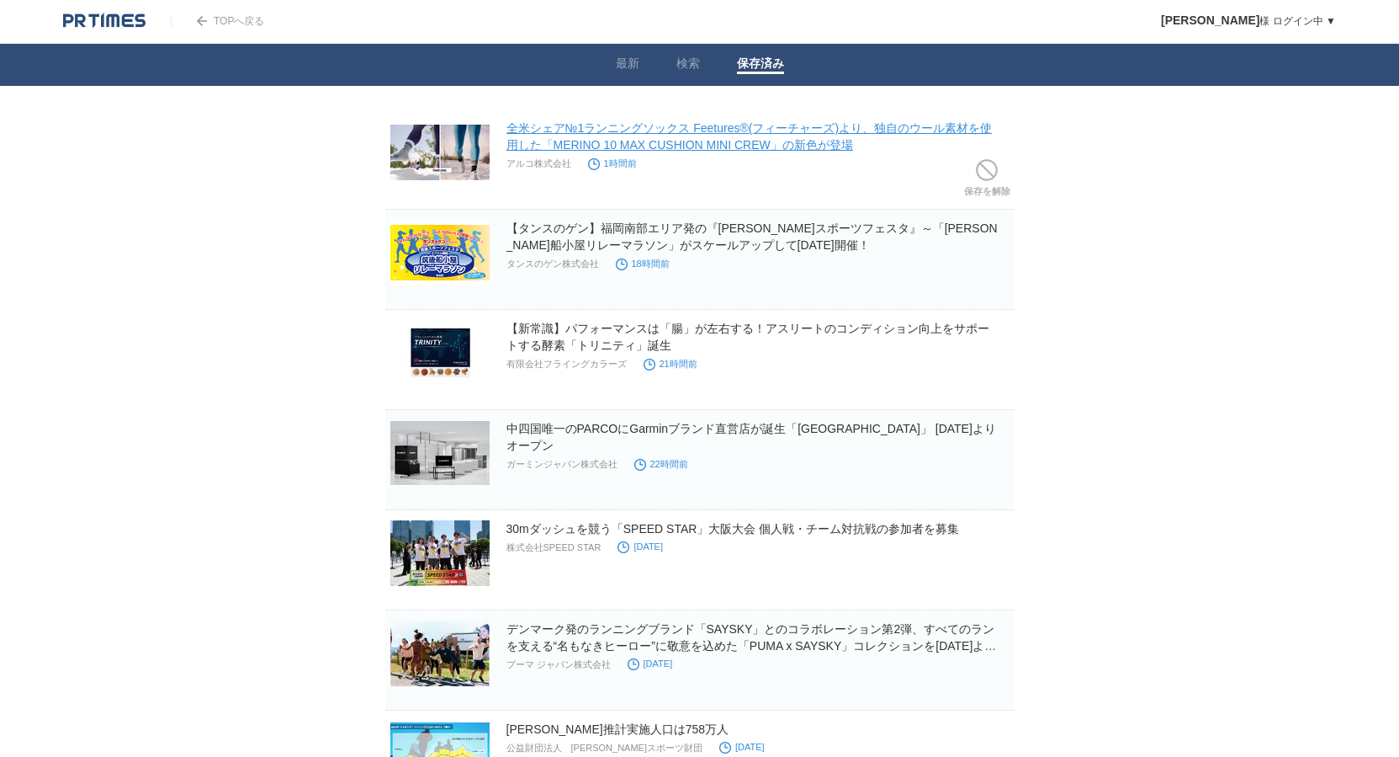
click at [827, 131] on link "全米シェア№1ランニングソックス Feetures®(フィーチャーズ)より、独自のウール素材を使用した「MERINO 10 MAX CUSHION MINI …" at bounding box center [750, 136] width 486 height 30
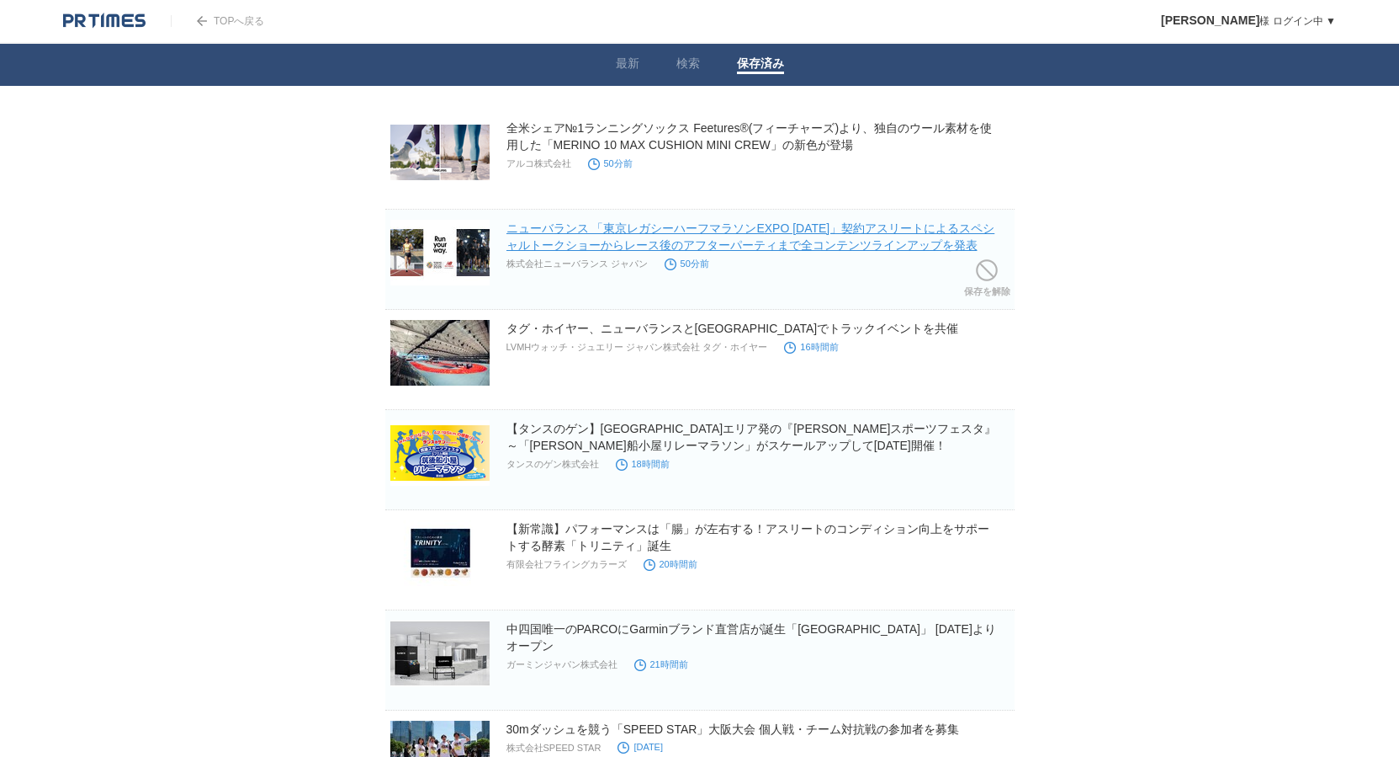
click at [638, 234] on link "ニューバランス 「東京レガシーハーフマラソンEXPO [DATE]」契約アスリートによるスペシャルトークショーからレース後のアフターパーティまで全コンテンツラ…" at bounding box center [751, 236] width 489 height 30
